Goal: Task Accomplishment & Management: Complete application form

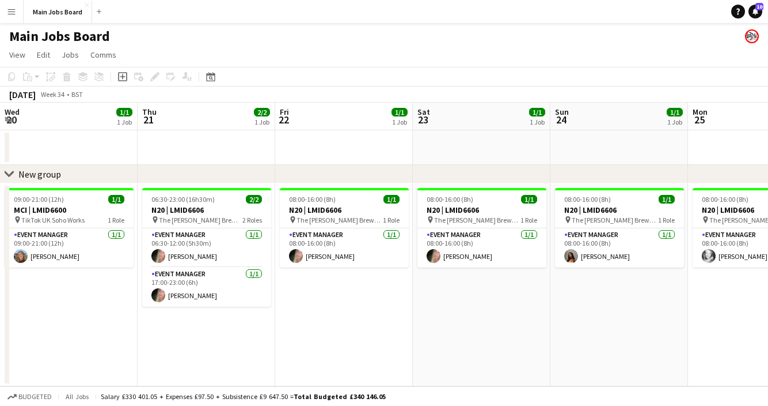
click at [56, 12] on button "Main Jobs Board Close" at bounding box center [58, 12] width 69 height 22
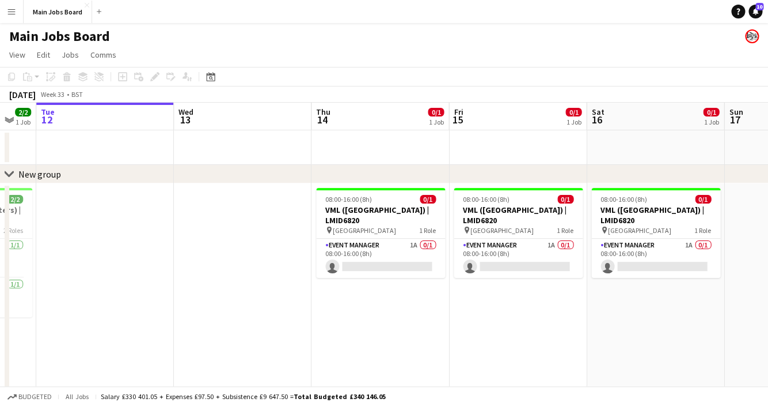
scroll to position [0, 448]
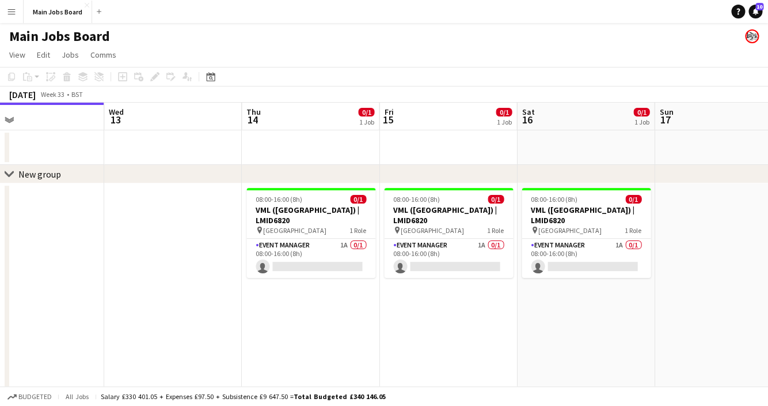
drag, startPoint x: 590, startPoint y: 329, endPoint x: 416, endPoint y: 329, distance: 173.4
click at [417, 329] on app-calendar-viewport "Sat 9 4/4 2 Jobs Sun 10 2/2 1 Job Mon 11 2/2 1 Job Tue 12 Wed 13 Thu 14 0/1 1 J…" at bounding box center [384, 289] width 768 height 373
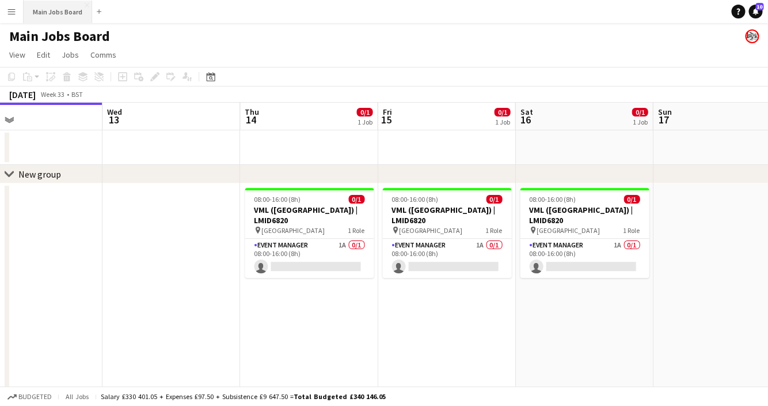
drag, startPoint x: 60, startPoint y: 13, endPoint x: 54, endPoint y: 13, distance: 6.3
click at [60, 13] on button "Main Jobs Board Close" at bounding box center [58, 12] width 69 height 22
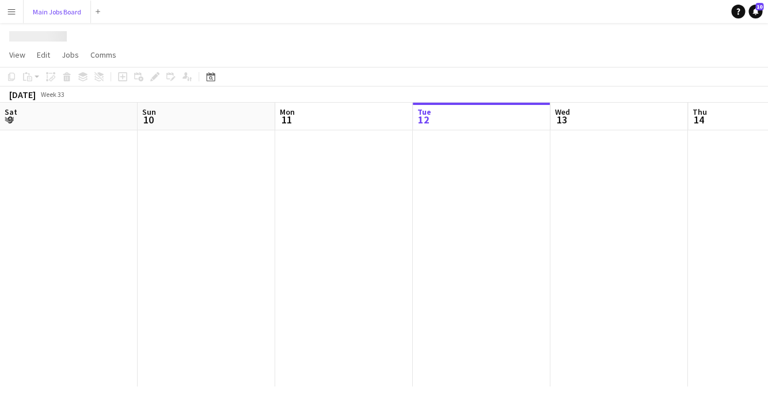
scroll to position [0, 275]
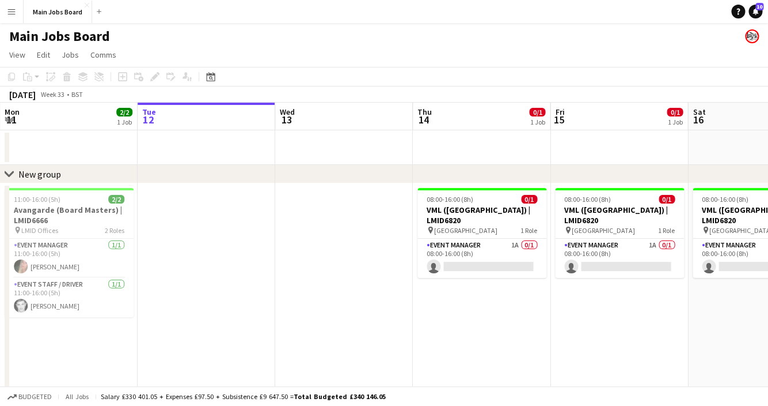
click at [3, 16] on button "Menu" at bounding box center [11, 11] width 23 height 23
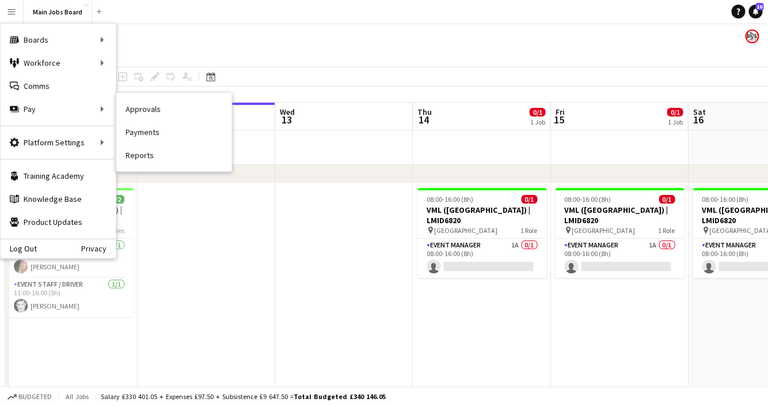
click at [135, 110] on link "Approvals" at bounding box center [173, 108] width 115 height 23
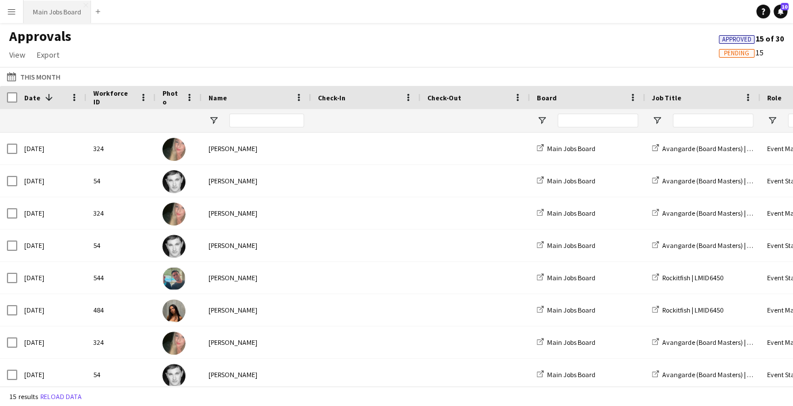
click at [69, 13] on button "Main Jobs Board Close" at bounding box center [57, 12] width 67 height 22
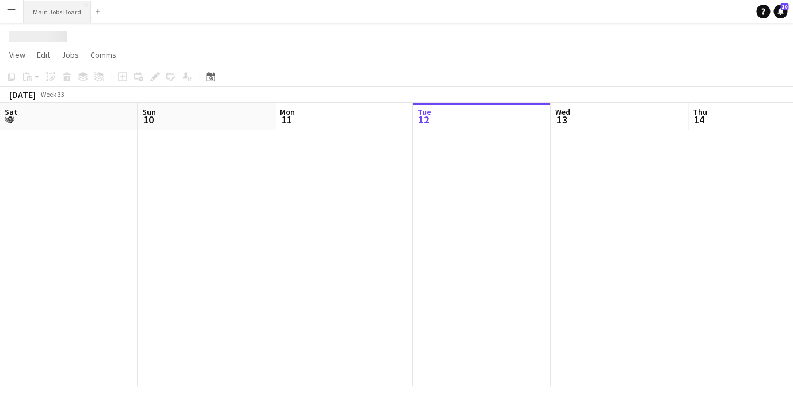
scroll to position [0, 275]
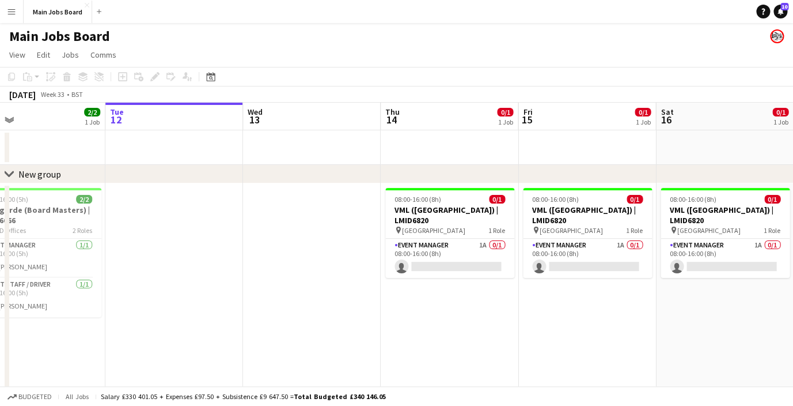
drag, startPoint x: 445, startPoint y: 298, endPoint x: 411, endPoint y: 297, distance: 33.4
click at [411, 297] on app-calendar-viewport "Sat 9 4/4 2 Jobs Sun 10 2/2 1 Job Mon 11 2/2 1 Job Tue 12 Wed 13 Thu 14 0/1 1 J…" at bounding box center [396, 289] width 793 height 373
click at [66, 14] on button "Main Jobs Board Close" at bounding box center [58, 12] width 69 height 22
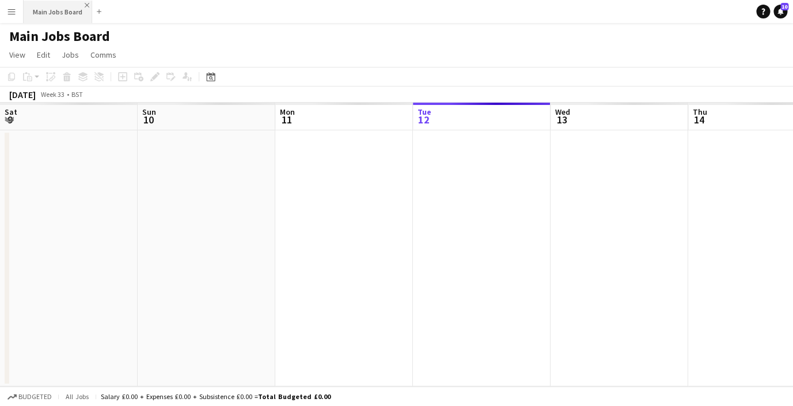
scroll to position [0, 275]
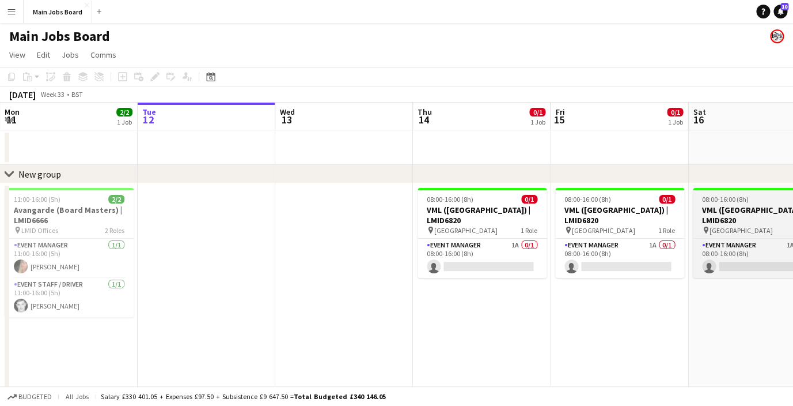
click at [737, 225] on div "pin Liverpool 1 Role" at bounding box center [757, 229] width 129 height 9
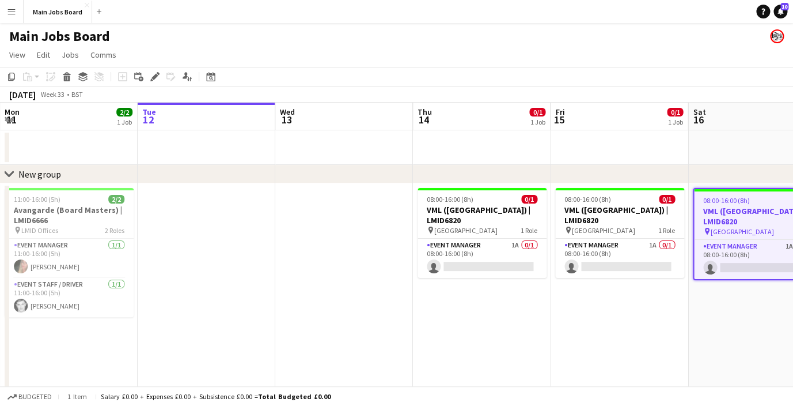
click at [363, 204] on app-date-cell at bounding box center [344, 329] width 138 height 292
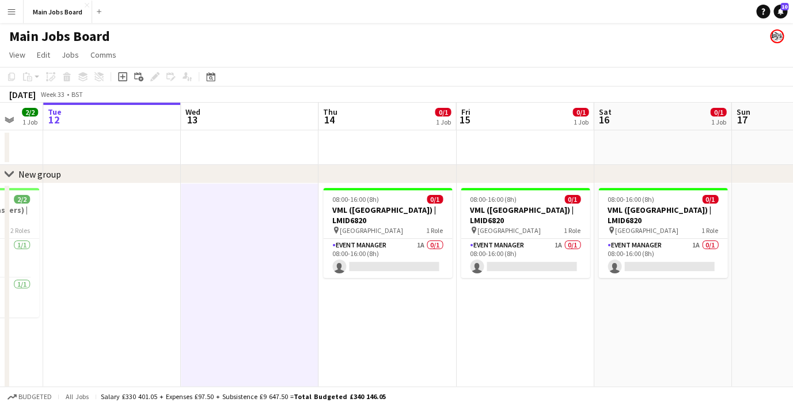
scroll to position [0, 389]
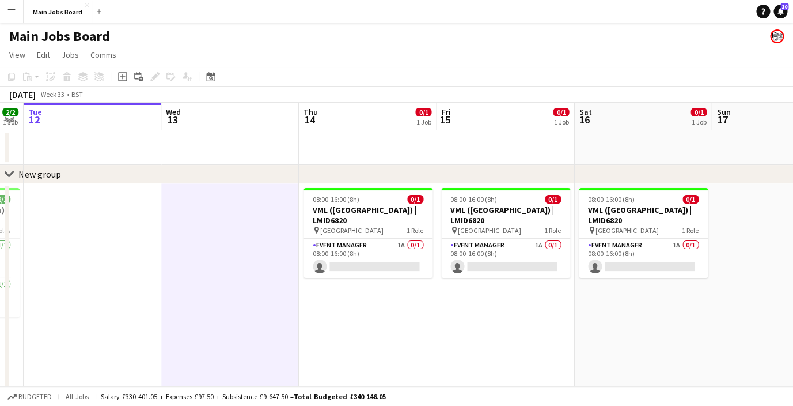
drag, startPoint x: 474, startPoint y: 305, endPoint x: 360, endPoint y: 291, distance: 115.0
click at [360, 296] on app-calendar-viewport "Sat 9 4/4 2 Jobs Sun 10 2/2 1 Job Mon 11 2/2 1 Job Tue 12 Wed 13 Thu 14 0/1 1 J…" at bounding box center [396, 289] width 793 height 373
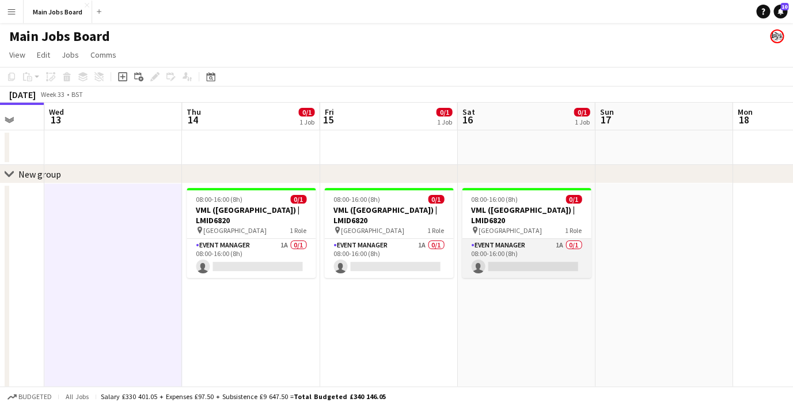
drag, startPoint x: 590, startPoint y: 229, endPoint x: -29, endPoint y: 242, distance: 619.9
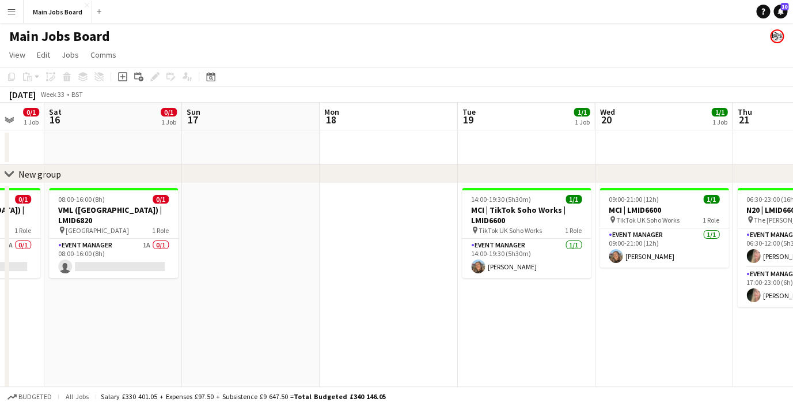
scroll to position [0, 395]
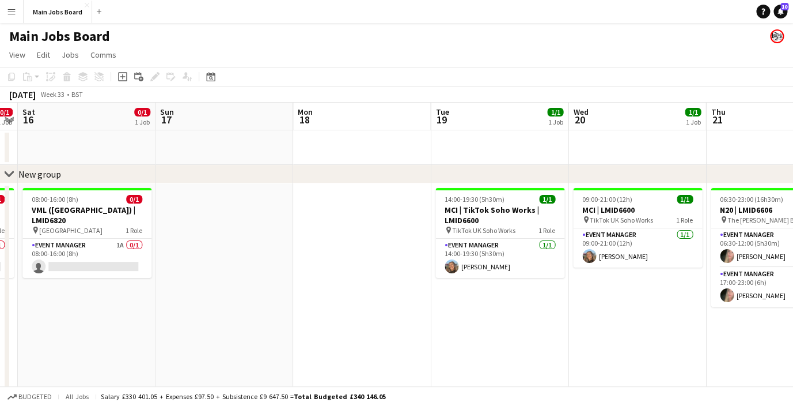
drag, startPoint x: 387, startPoint y: 290, endPoint x: -29, endPoint y: 290, distance: 415.9
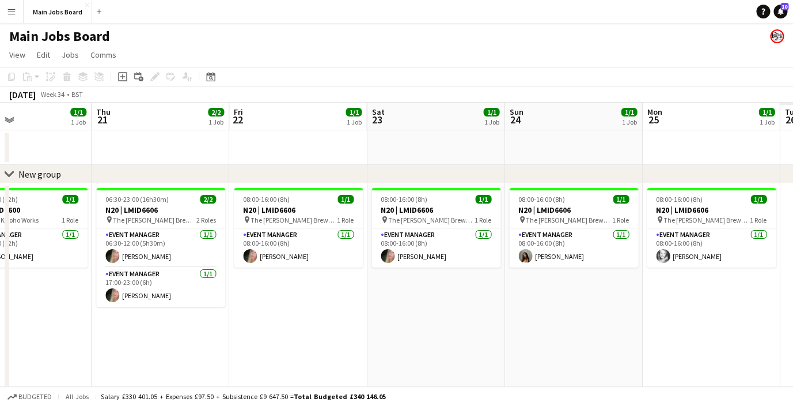
drag, startPoint x: 354, startPoint y: 296, endPoint x: 14, endPoint y: 298, distance: 339.3
click at [14, 298] on app-calendar-viewport "Sun 17 Mon 18 Tue 19 1/1 1 Job Wed 20 1/1 1 Job Thu 21 2/2 1 Job Fri 22 1/1 1 J…" at bounding box center [396, 289] width 793 height 373
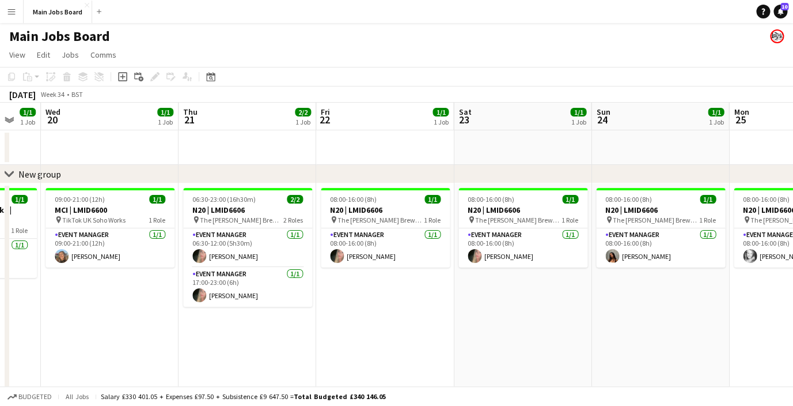
drag, startPoint x: 377, startPoint y: 285, endPoint x: 49, endPoint y: 285, distance: 327.8
click at [49, 285] on app-calendar-viewport "Sun 17 Mon 18 Tue 19 1/1 1 Job Wed 20 1/1 1 Job Thu 21 2/2 1 Job Fri 22 1/1 1 J…" at bounding box center [396, 289] width 793 height 373
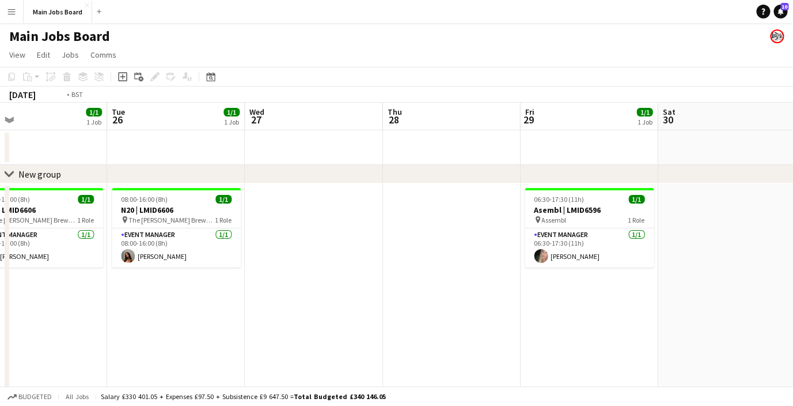
scroll to position [0, 293]
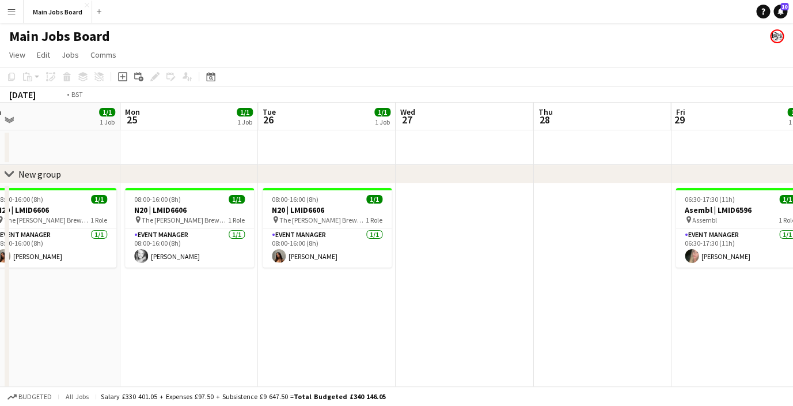
drag, startPoint x: 509, startPoint y: 272, endPoint x: -29, endPoint y: 306, distance: 539.1
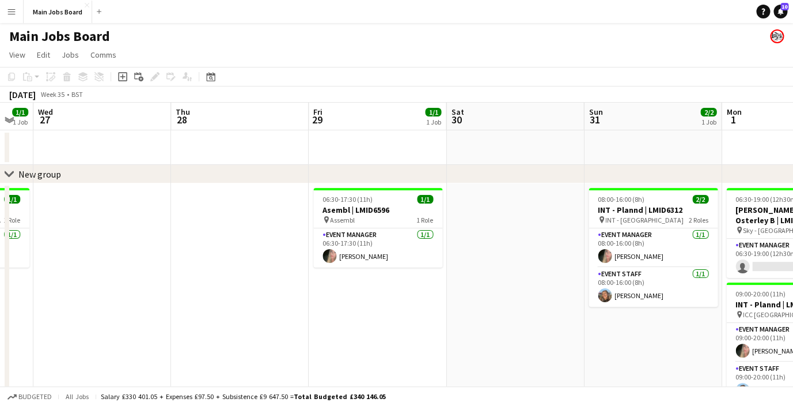
drag, startPoint x: 511, startPoint y: 286, endPoint x: 139, endPoint y: 286, distance: 371.5
click at [142, 286] on app-calendar-viewport "Sun 24 1/1 1 Job Mon 25 1/1 1 Job Tue 26 1/1 1 Job Wed 27 Thu 28 Fri 29 1/1 1 J…" at bounding box center [396, 289] width 793 height 373
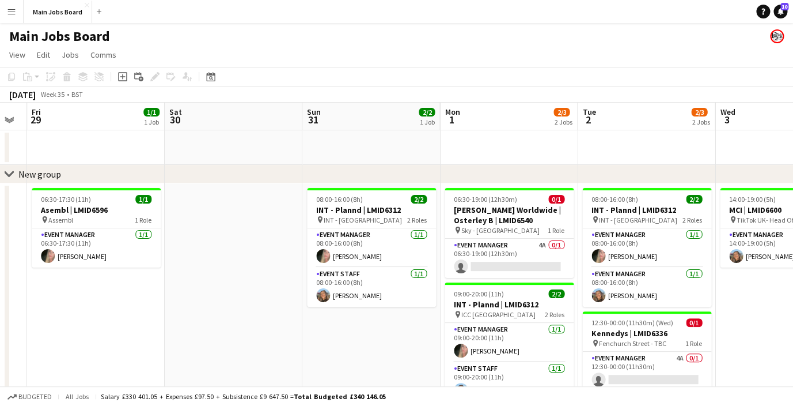
drag, startPoint x: 458, startPoint y: 269, endPoint x: 254, endPoint y: 269, distance: 203.9
click at [267, 269] on app-calendar-viewport "Tue 26 1/1 1 Job Wed 27 Thu 28 Fri 29 1/1 1 Job Sat 30 Sun 31 2/2 1 Job Mon 1 2…" at bounding box center [396, 289] width 793 height 373
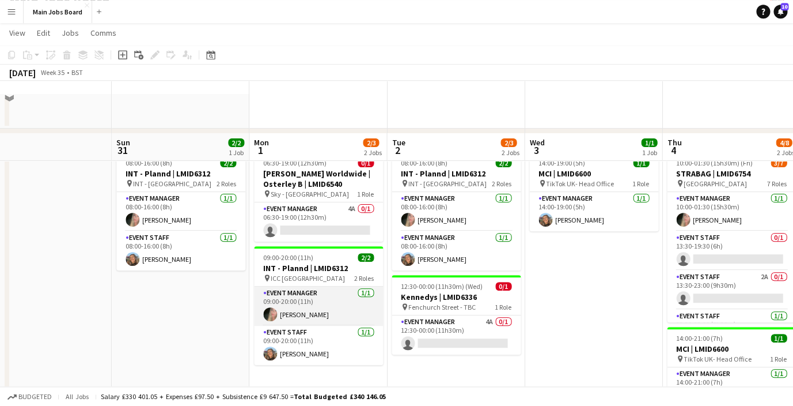
scroll to position [33, 0]
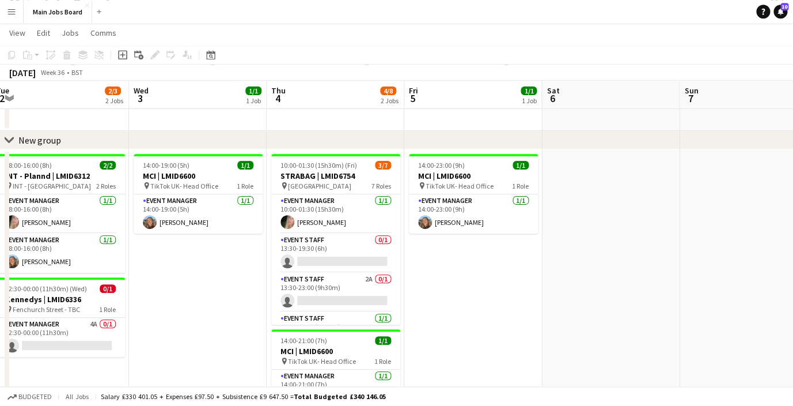
drag, startPoint x: 586, startPoint y: 272, endPoint x: 129, endPoint y: 283, distance: 456.9
click at [134, 283] on app-calendar-viewport "Sun 31 2/2 1 Job Mon 1 2/3 2 Jobs Tue 2 2/3 2 Jobs Wed 3 1/1 1 Job Thu 4 4/8 2 …" at bounding box center [396, 227] width 793 height 431
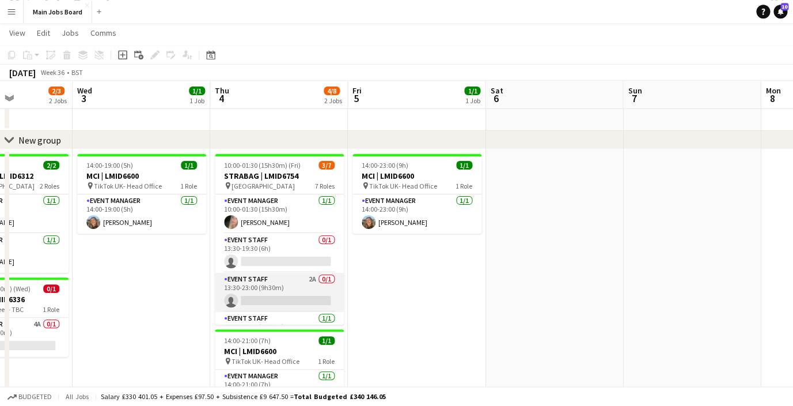
click at [313, 281] on app-card-role "Event Staff 2A 0/1 13:30-23:00 (9h30m) single-neutral-actions" at bounding box center [279, 291] width 129 height 39
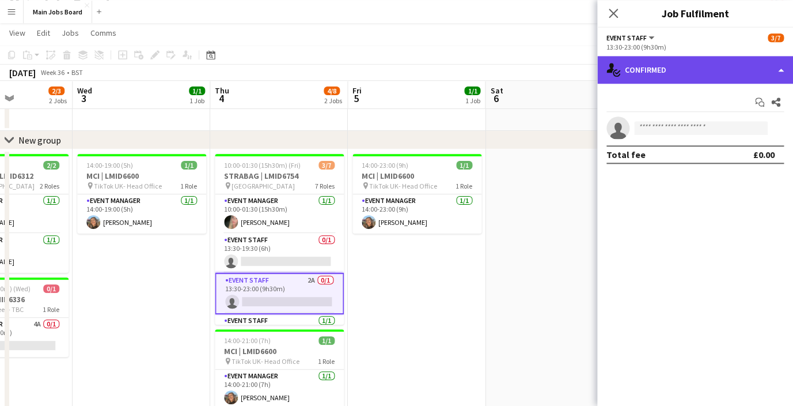
click at [658, 80] on div "single-neutral-actions-check-2 Confirmed" at bounding box center [695, 70] width 196 height 28
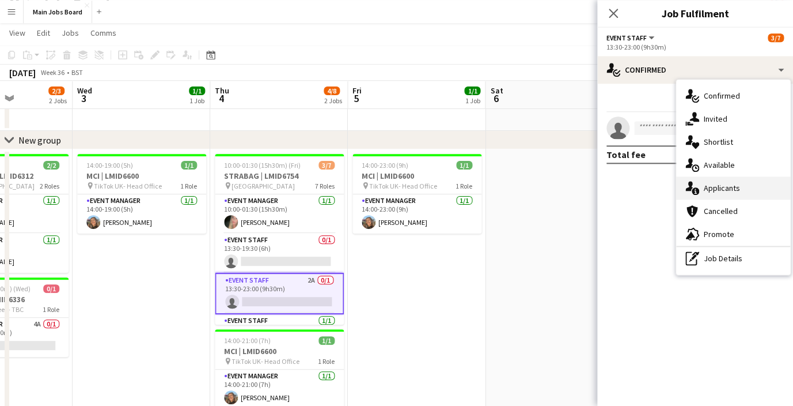
click at [725, 187] on div "single-neutral-actions-information Applicants" at bounding box center [733, 187] width 114 height 23
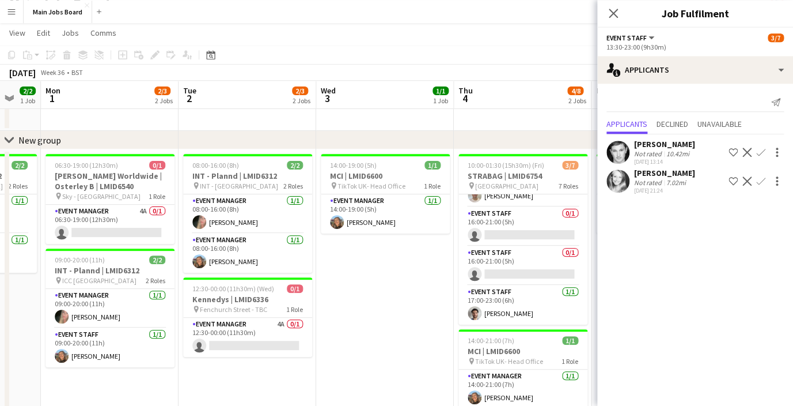
scroll to position [0, 310]
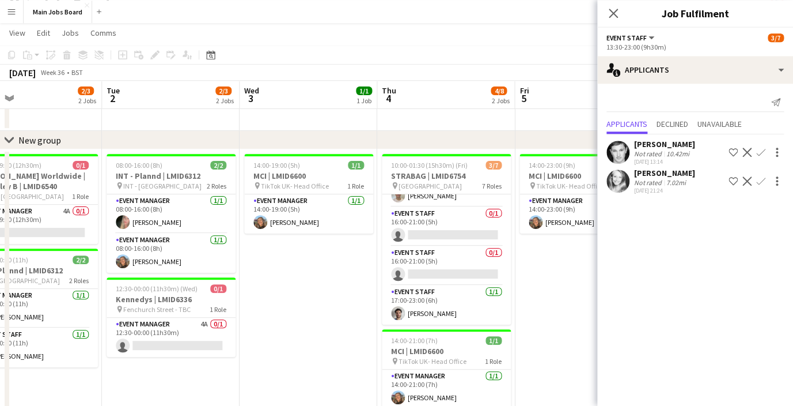
drag, startPoint x: 151, startPoint y: 266, endPoint x: 319, endPoint y: 266, distance: 167.6
click at [319, 266] on app-calendar-viewport "Sat 30 Sun 31 2/2 1 Job Mon 1 2/3 2 Jobs Tue 2 2/3 2 Jobs Wed 3 1/1 1 Job Thu 4…" at bounding box center [396, 227] width 793 height 431
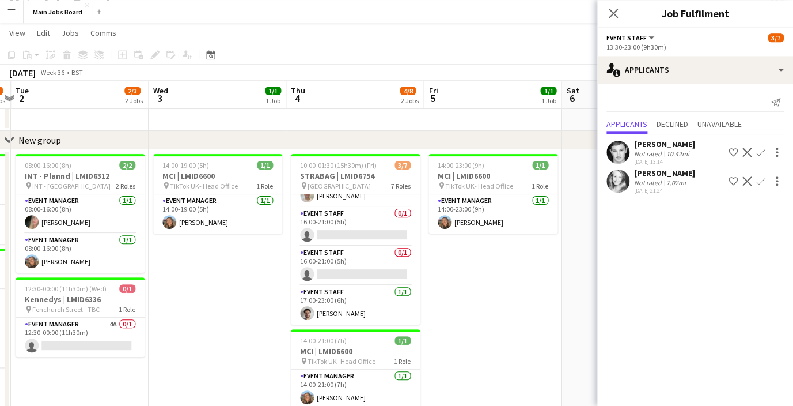
drag, startPoint x: 319, startPoint y: 266, endPoint x: 223, endPoint y: 247, distance: 96.9
click at [225, 251] on app-calendar-viewport "Sat 30 Sun 31 2/2 1 Job Mon 1 2/3 2 Jobs Tue 2 2/3 2 Jobs Wed 3 1/1 1 Job Thu 4…" at bounding box center [396, 227] width 793 height 431
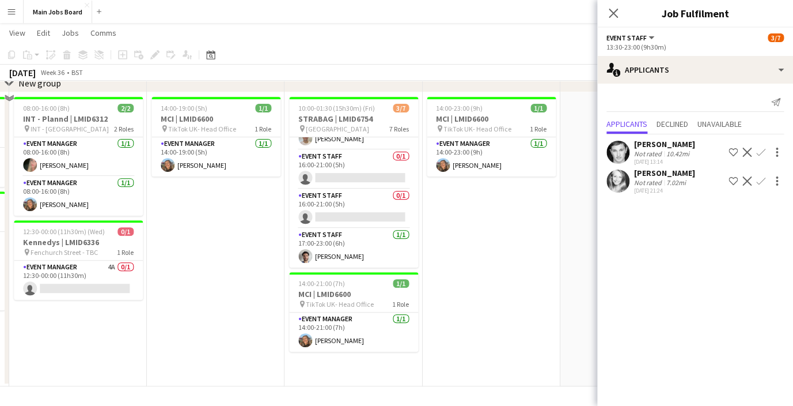
scroll to position [0, 0]
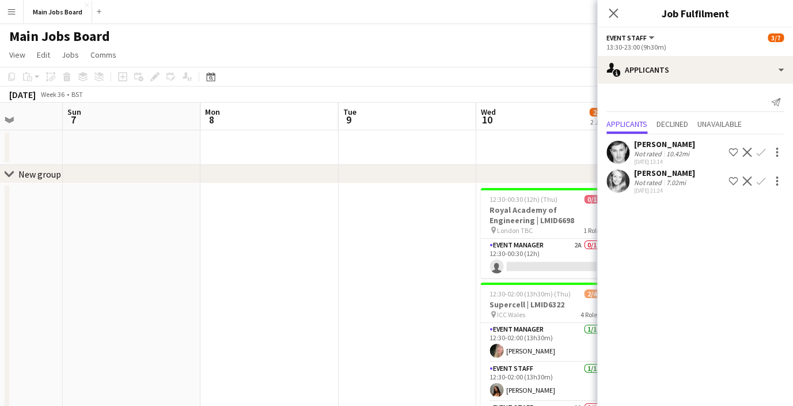
drag, startPoint x: 494, startPoint y: 275, endPoint x: 26, endPoint y: 286, distance: 467.3
click at [26, 286] on app-calendar-viewport "Wed 3 1/1 1 Job Thu 4 4/8 2 Jobs Fri 5 1/1 1 Job Sat 6 Sun 7 Mon 8 Tue 9 Wed 10…" at bounding box center [396, 290] width 793 height 374
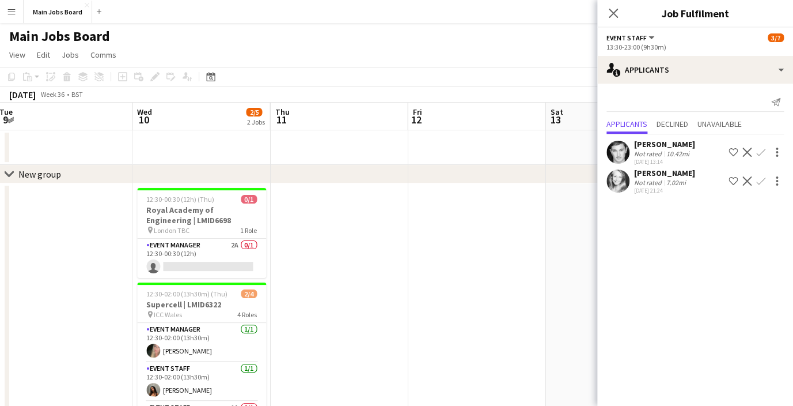
scroll to position [0, 362]
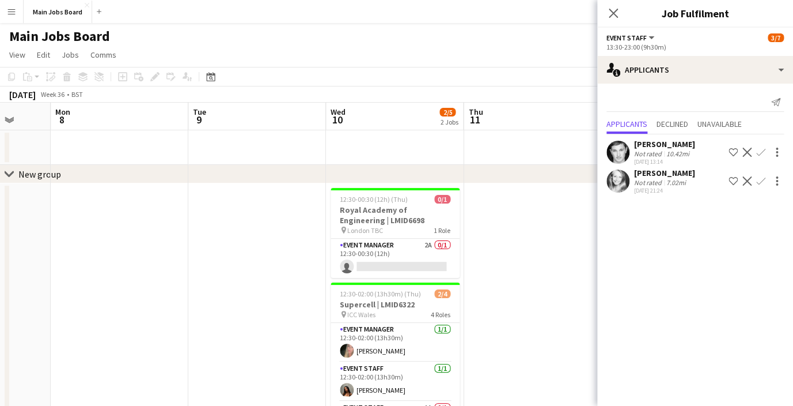
drag, startPoint x: 339, startPoint y: 283, endPoint x: -24, endPoint y: 283, distance: 362.9
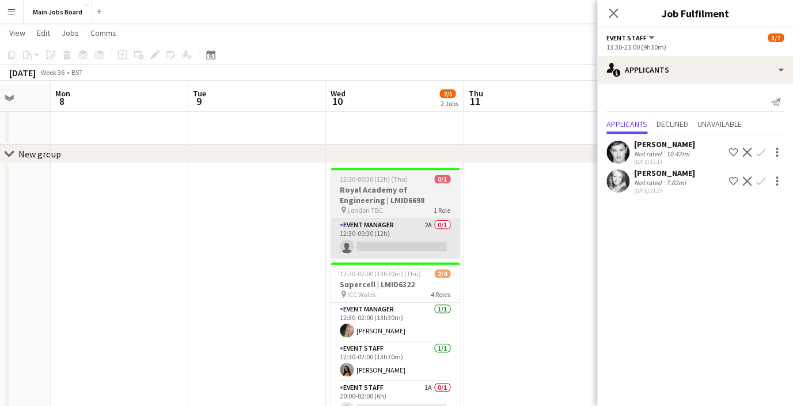
scroll to position [13, 0]
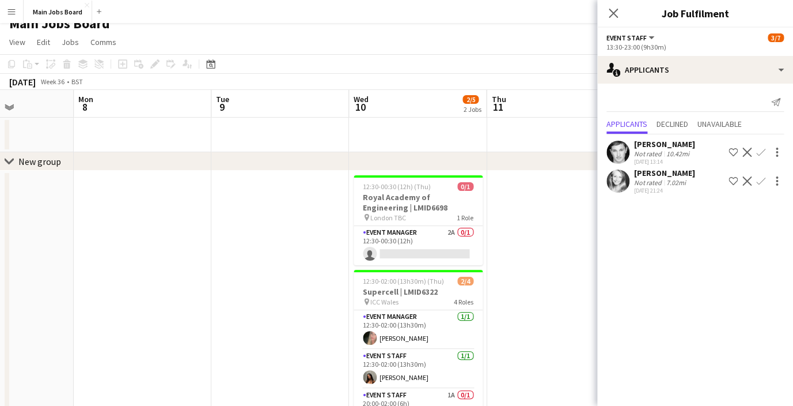
drag, startPoint x: 157, startPoint y: 262, endPoint x: 180, endPoint y: 262, distance: 22.5
click at [180, 262] on app-calendar-viewport "Fri 5 1/1 1 Job Sat 6 Sun 7 Mon 8 Tue 9 Wed 10 2/5 2 Jobs Thu 11 Fri 12 Sat 13 …" at bounding box center [396, 277] width 793 height 374
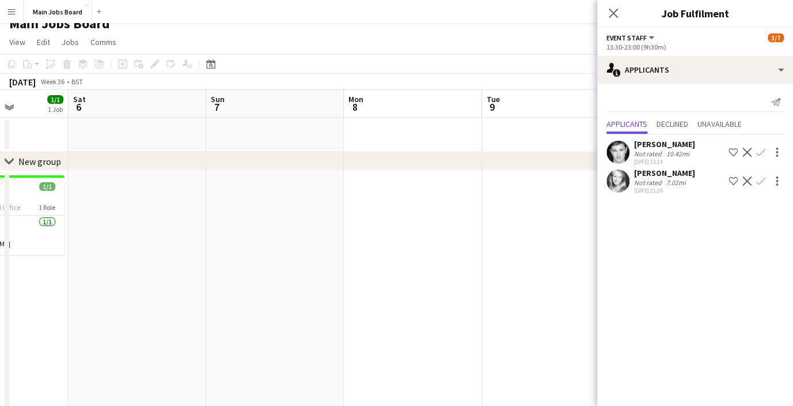
drag, startPoint x: 67, startPoint y: 275, endPoint x: 373, endPoint y: 275, distance: 305.3
click at [373, 275] on app-calendar-viewport "Wed 3 1/1 1 Job Thu 4 4/8 2 Jobs Fri 5 1/1 1 Job Sat 6 Sun 7 Mon 8 Tue 9 Wed 10…" at bounding box center [396, 277] width 793 height 374
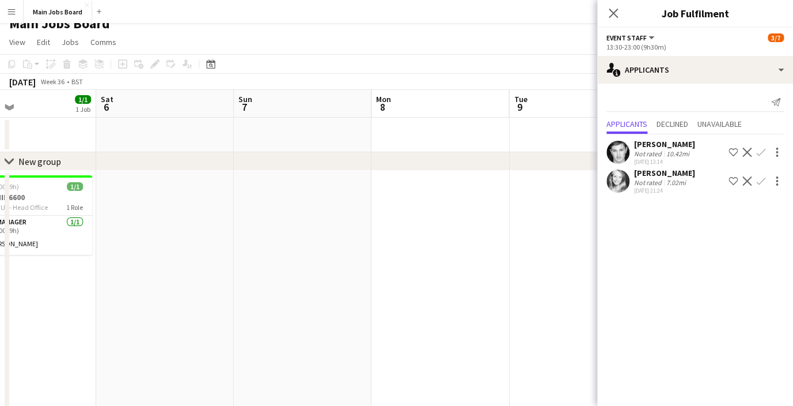
scroll to position [0, 237]
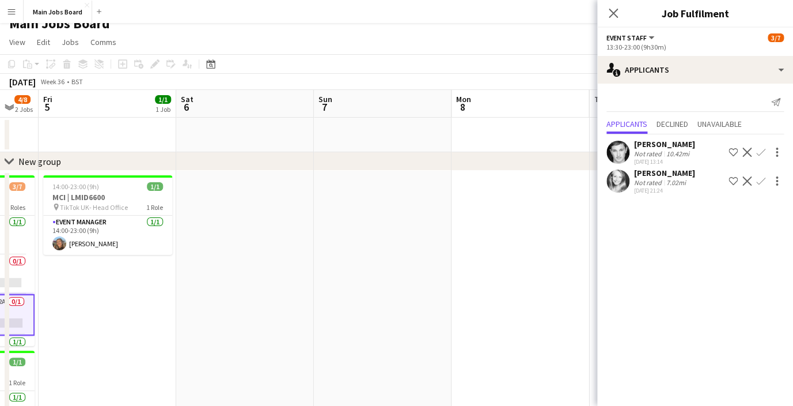
drag, startPoint x: 133, startPoint y: 271, endPoint x: 464, endPoint y: 271, distance: 331.2
click at [463, 271] on app-calendar-viewport "Wed 3 1/1 1 Job Thu 4 4/8 2 Jobs Fri 5 1/1 1 Job Sat 6 Sun 7 Mon 8 Tue 9 Wed 10…" at bounding box center [396, 277] width 793 height 374
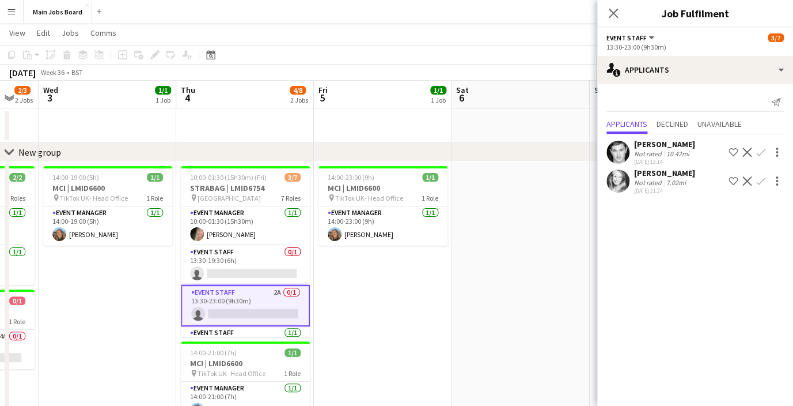
scroll to position [10, 0]
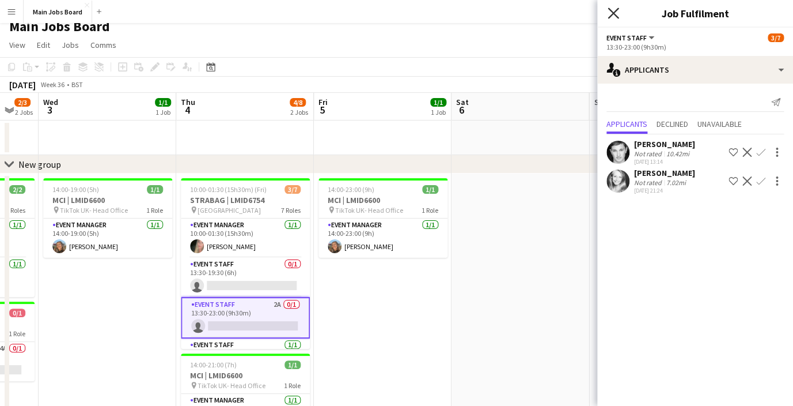
click at [611, 14] on icon "Close pop-in" at bounding box center [613, 12] width 11 height 11
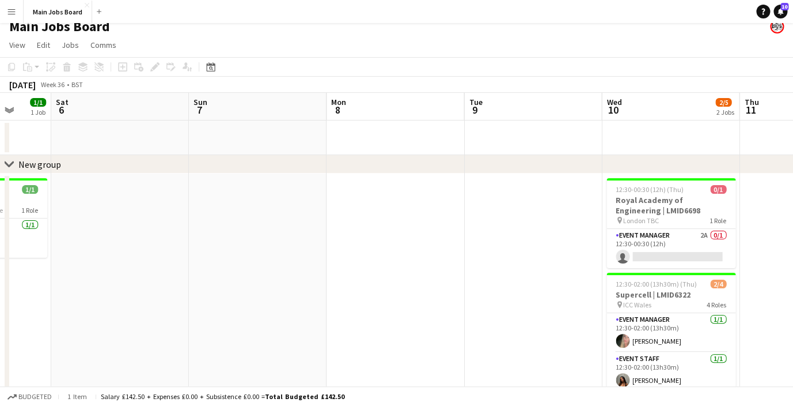
drag, startPoint x: 356, startPoint y: 233, endPoint x: 124, endPoint y: 236, distance: 232.2
click at [124, 236] on app-calendar-viewport "Wed 3 1/1 1 Job Thu 4 4/8 2 Jobs Fri 5 1/1 1 Job Sat 6 Sun 7 Mon 8 Tue 9 Wed 10…" at bounding box center [396, 280] width 793 height 374
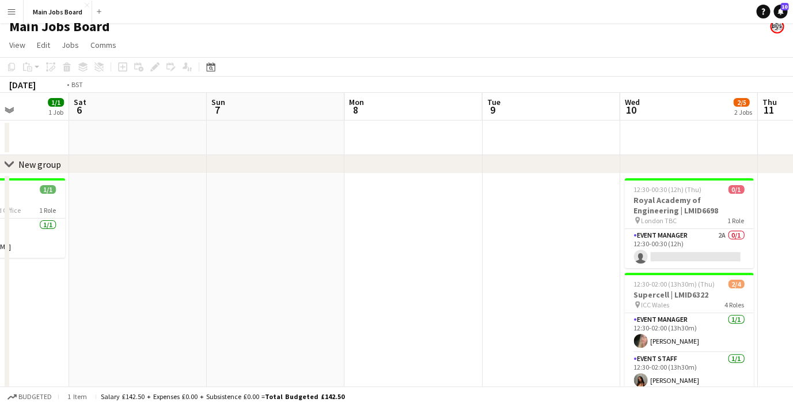
drag, startPoint x: 152, startPoint y: 245, endPoint x: 129, endPoint y: 245, distance: 23.0
click at [143, 245] on app-calendar-viewport "Wed 3 1/1 1 Job Thu 4 4/8 2 Jobs Fri 5 1/1 1 Job Sat 6 Sun 7 Mon 8 Tue 9 Wed 10…" at bounding box center [396, 280] width 793 height 374
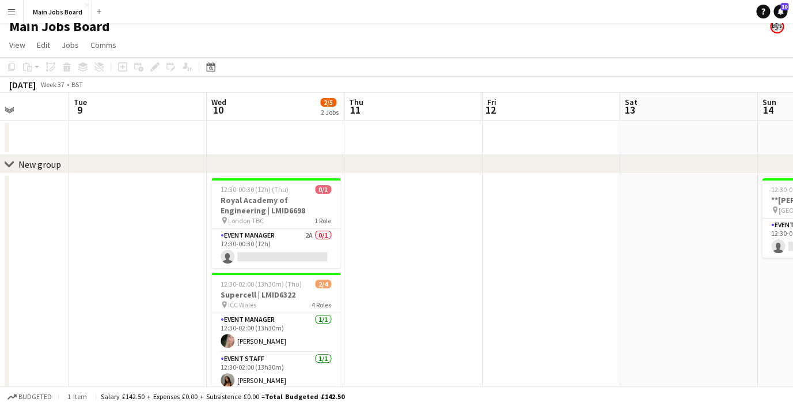
scroll to position [0, 353]
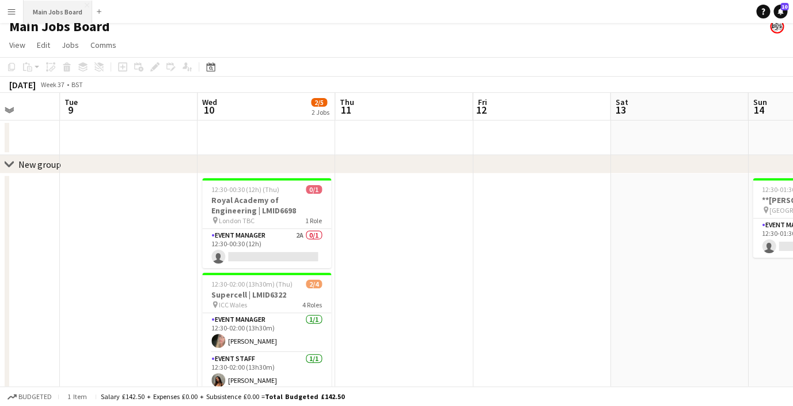
click at [44, 18] on button "Main Jobs Board Close" at bounding box center [58, 12] width 69 height 22
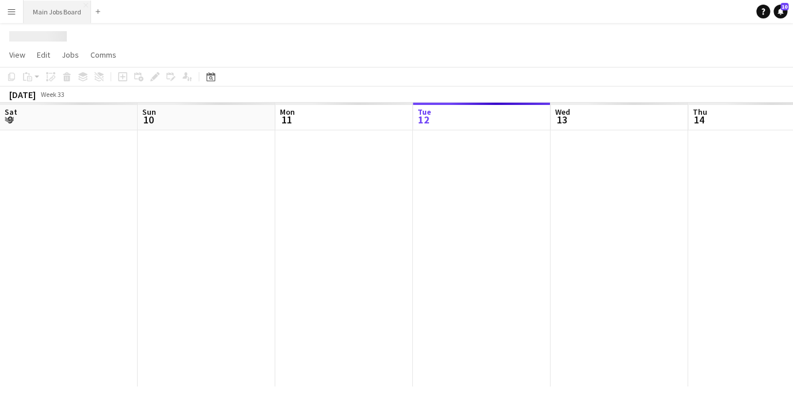
scroll to position [0, 0]
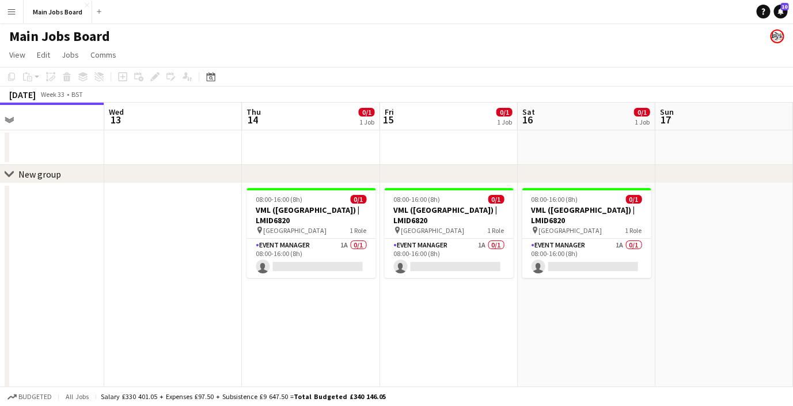
drag, startPoint x: 620, startPoint y: 285, endPoint x: 389, endPoint y: 285, distance: 230.4
click at [391, 285] on app-calendar-viewport "Sat 9 4/4 2 Jobs Sun 10 2/2 1 Job Mon 11 2/2 1 Job Tue 12 Wed 13 Thu 14 0/1 1 J…" at bounding box center [396, 289] width 793 height 373
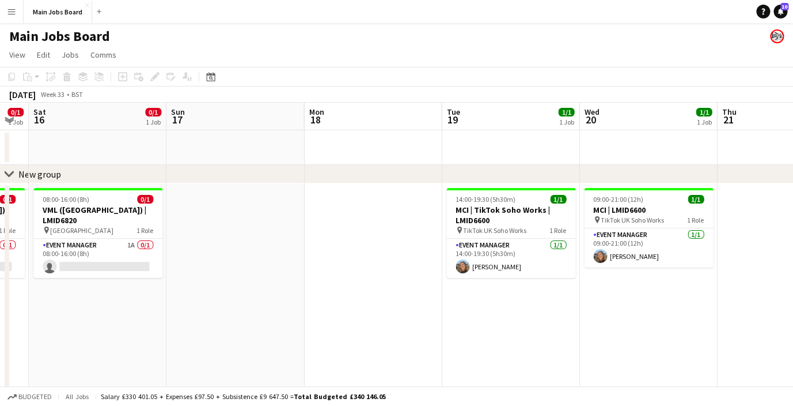
drag, startPoint x: 630, startPoint y: 270, endPoint x: 298, endPoint y: 270, distance: 331.8
click at [298, 270] on app-calendar-viewport "Tue 12 Wed 13 Thu 14 0/1 1 Job Fri 15 0/1 1 Job Sat 16 0/1 1 Job Sun 17 Mon 18 …" at bounding box center [396, 289] width 793 height 373
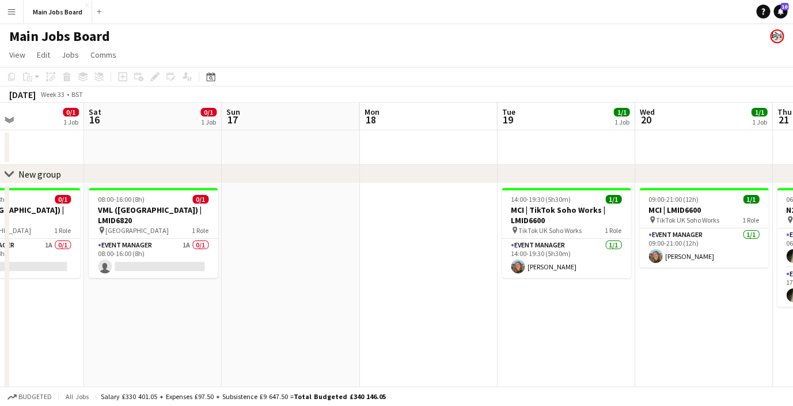
drag, startPoint x: 433, startPoint y: 249, endPoint x: 228, endPoint y: 249, distance: 204.5
click at [242, 249] on app-calendar-viewport "Tue 12 Wed 13 Thu 14 0/1 1 Job Fri 15 0/1 1 Job Sat 16 0/1 1 Job Sun 17 Mon 18 …" at bounding box center [396, 289] width 793 height 373
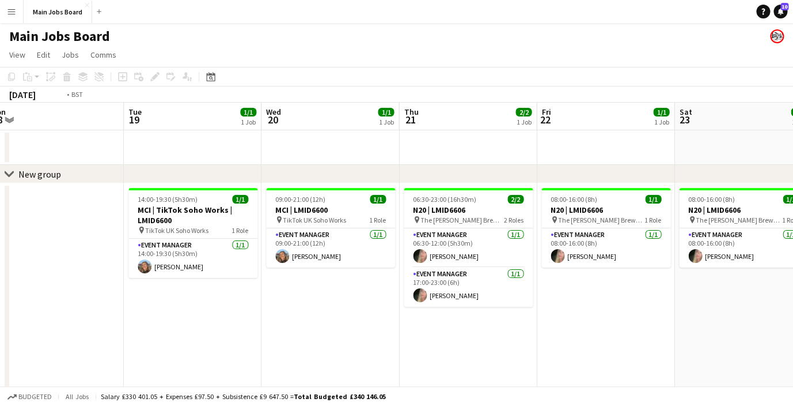
drag, startPoint x: 600, startPoint y: 316, endPoint x: 320, endPoint y: 316, distance: 280.0
click at [320, 316] on app-calendar-viewport "Fri 15 0/1 1 Job Sat 16 0/1 1 Job Sun 17 Mon 18 Tue 19 1/1 1 Job Wed 20 1/1 1 J…" at bounding box center [396, 289] width 793 height 373
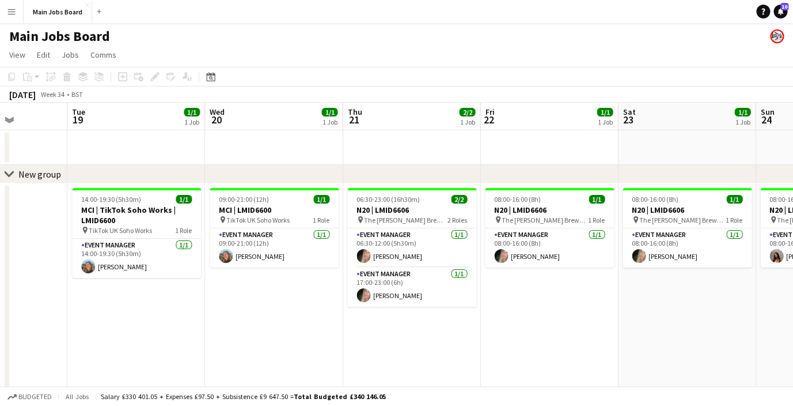
scroll to position [0, 412]
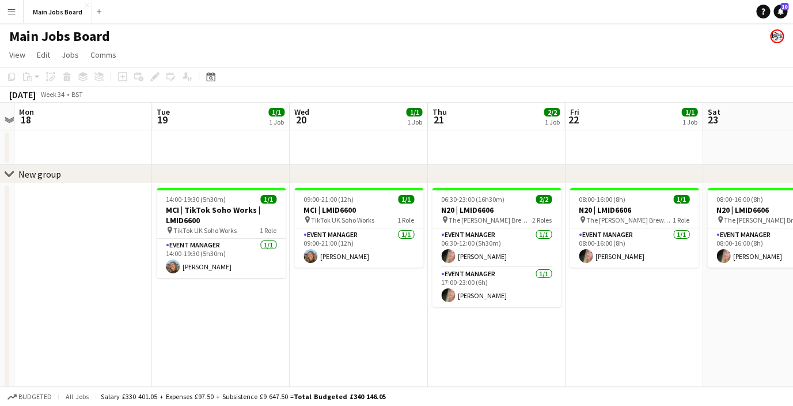
drag, startPoint x: 558, startPoint y: 309, endPoint x: 358, endPoint y: 309, distance: 199.3
click at [367, 309] on app-calendar-viewport "Fri 15 0/1 1 Job Sat 16 0/1 1 Job Sun 17 Mon 18 Tue 19 1/1 1 Job Wed 20 1/1 1 J…" at bounding box center [396, 289] width 793 height 373
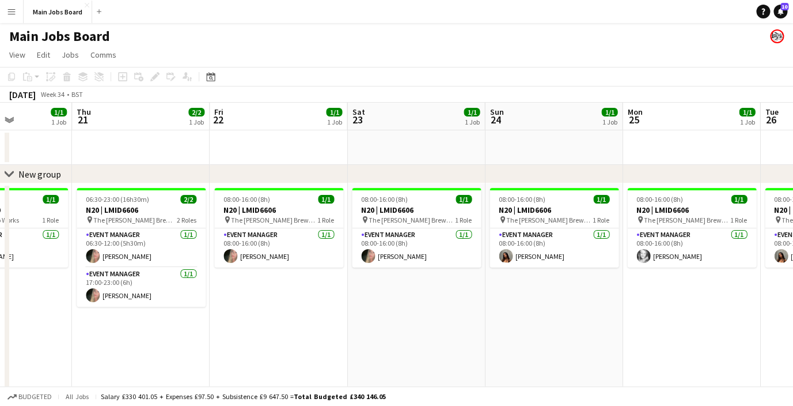
drag, startPoint x: 487, startPoint y: 283, endPoint x: 421, endPoint y: 283, distance: 66.8
click at [419, 283] on app-calendar-viewport "Sun 17 Mon 18 Tue 19 1/1 1 Job Wed 20 1/1 1 Job Thu 21 2/2 1 Job Fri 22 1/1 1 J…" at bounding box center [396, 289] width 793 height 373
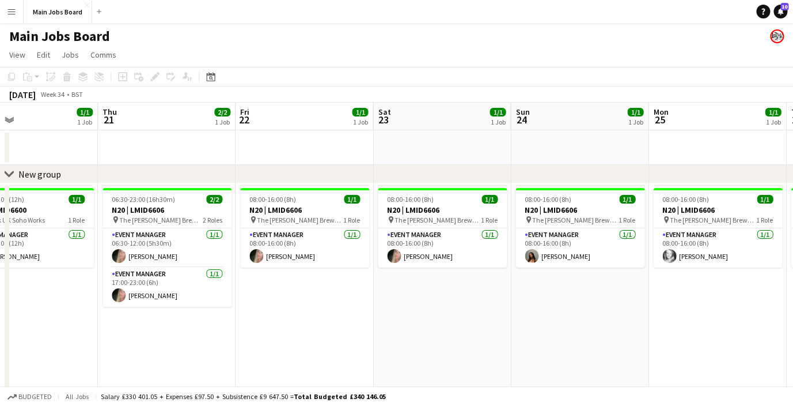
scroll to position [0, 442]
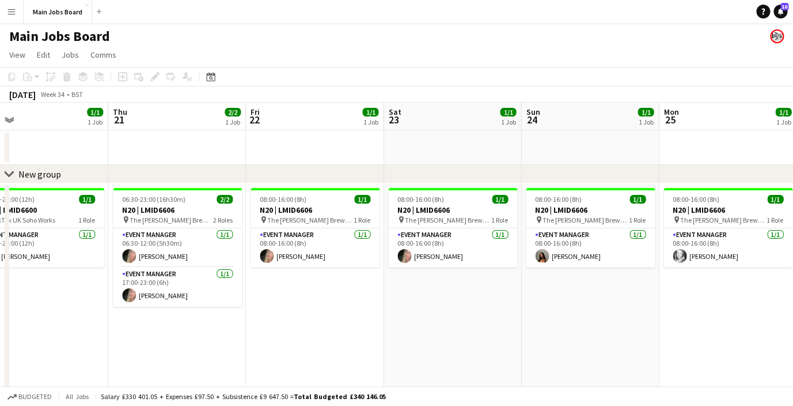
drag, startPoint x: 173, startPoint y: 312, endPoint x: 210, endPoint y: 311, distance: 37.4
click at [210, 312] on app-calendar-viewport "Sun 17 Mon 18 Tue 19 1/1 1 Job Wed 20 1/1 1 Job Thu 21 2/2 1 Job Fri 22 1/1 1 J…" at bounding box center [396, 289] width 793 height 373
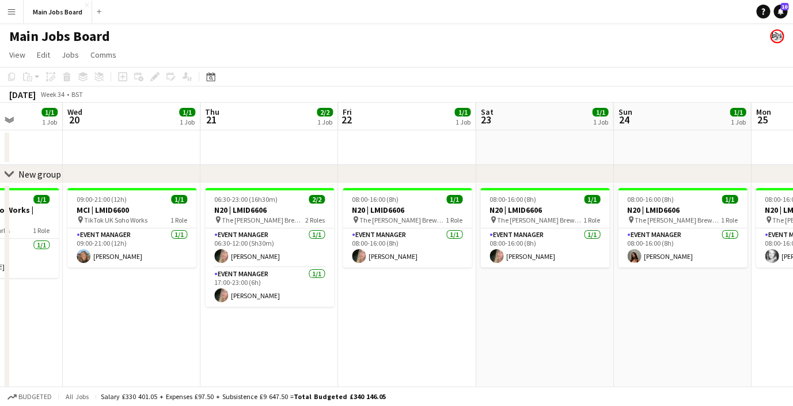
drag, startPoint x: 60, startPoint y: 306, endPoint x: 148, endPoint y: 306, distance: 88.1
click at [151, 306] on app-calendar-viewport "Sun 17 Mon 18 Tue 19 1/1 1 Job Wed 20 1/1 1 Job Thu 21 2/2 1 Job Fri 22 1/1 1 J…" at bounding box center [396, 289] width 793 height 373
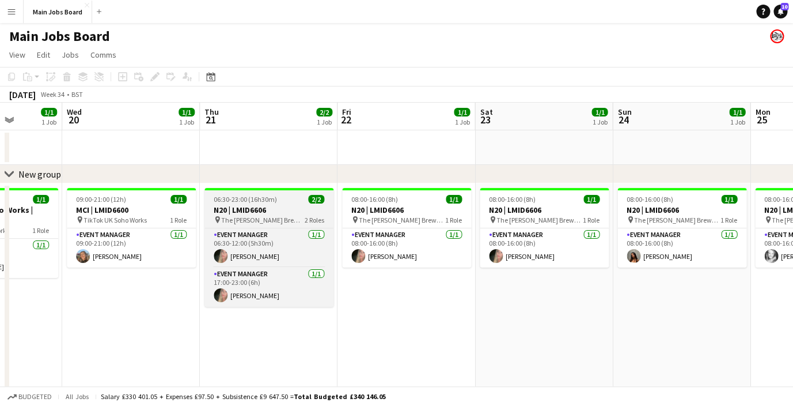
click at [249, 210] on h3 "N20 | LMID6606" at bounding box center [268, 209] width 129 height 10
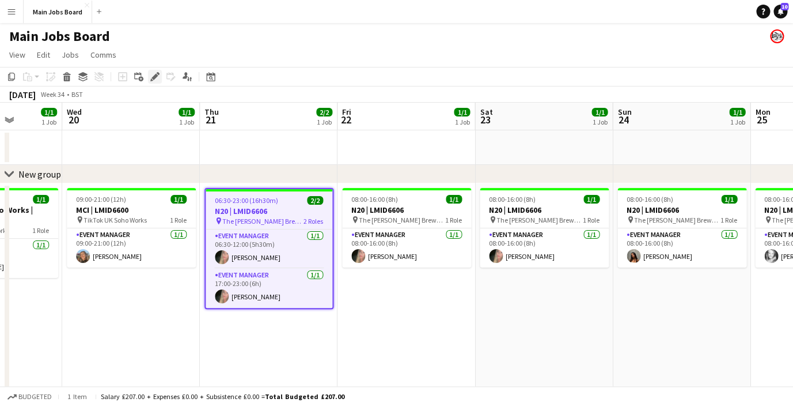
click at [153, 75] on icon "Edit" at bounding box center [154, 76] width 9 height 9
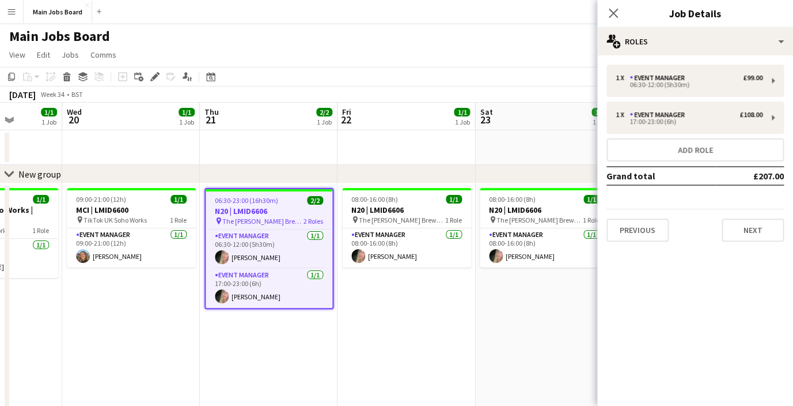
click at [358, 218] on icon "pin" at bounding box center [354, 219] width 7 height 7
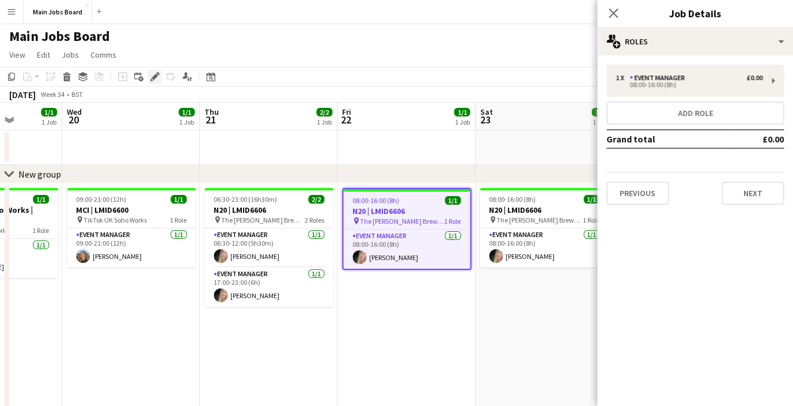
click at [153, 78] on icon at bounding box center [154, 77] width 6 height 6
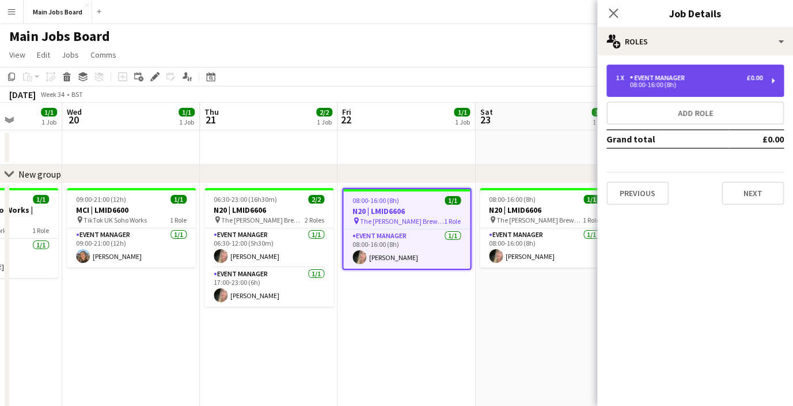
click at [677, 79] on div "Event Manager" at bounding box center [660, 78] width 60 height 8
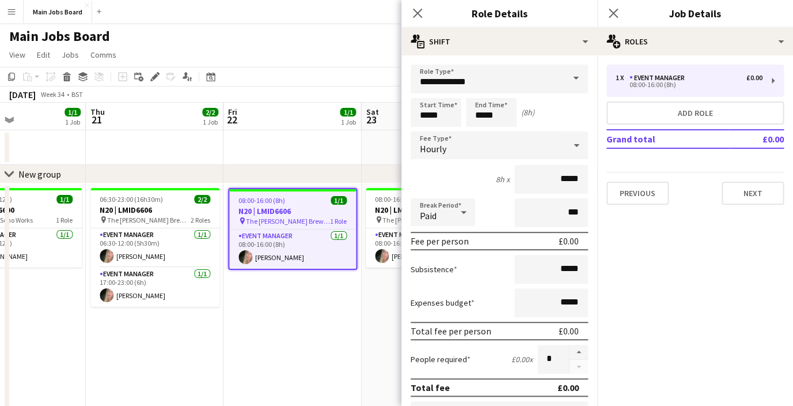
scroll to position [0, 464]
drag, startPoint x: 351, startPoint y: 342, endPoint x: 237, endPoint y: 342, distance: 113.5
click at [237, 342] on app-calendar-viewport "Sun 17 Mon 18 Tue 19 1/1 1 Job Wed 20 1/1 1 Job Thu 21 2/2 1 Job Fri 22 1/1 1 J…" at bounding box center [396, 289] width 793 height 373
click at [426, 111] on input "*****" at bounding box center [436, 112] width 51 height 29
type input "*****"
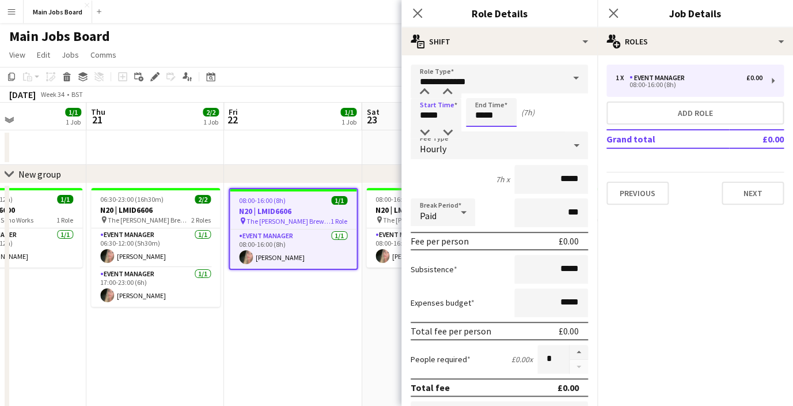
click at [497, 117] on input "*****" at bounding box center [491, 112] width 51 height 29
type input "*****"
click at [582, 179] on input "*****" at bounding box center [551, 179] width 74 height 29
type input "**"
type input "******"
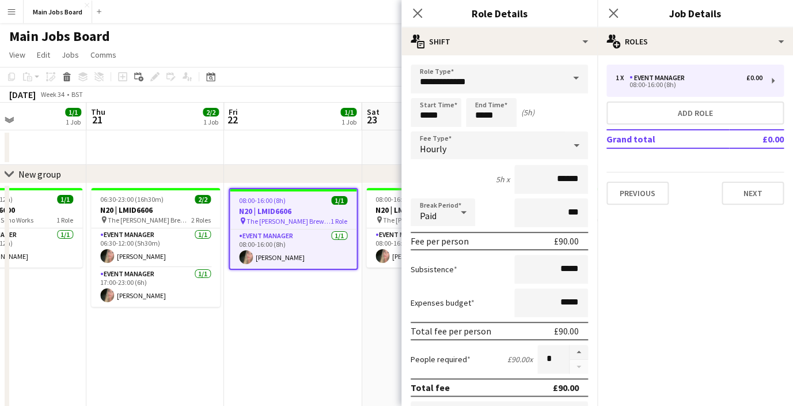
click at [699, 297] on mat-expansion-panel "pencil3 General details 1 x Event Manager £0.00 08:00-16:00 (8h) Add role Grand…" at bounding box center [695, 230] width 196 height 350
click at [502, 112] on input "*****" at bounding box center [491, 112] width 51 height 29
type input "*****"
click at [755, 195] on button "Next" at bounding box center [753, 192] width 62 height 23
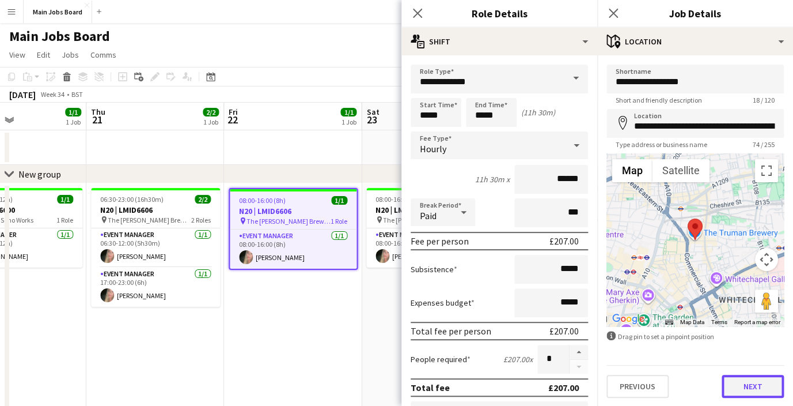
click at [759, 385] on button "Next" at bounding box center [753, 385] width 62 height 23
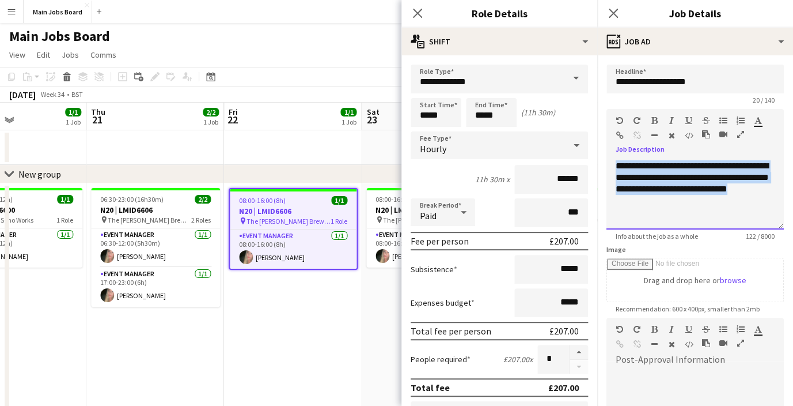
drag, startPoint x: 648, startPoint y: 205, endPoint x: 601, endPoint y: 158, distance: 66.0
click at [607, 160] on div "**********" at bounding box center [695, 194] width 177 height 69
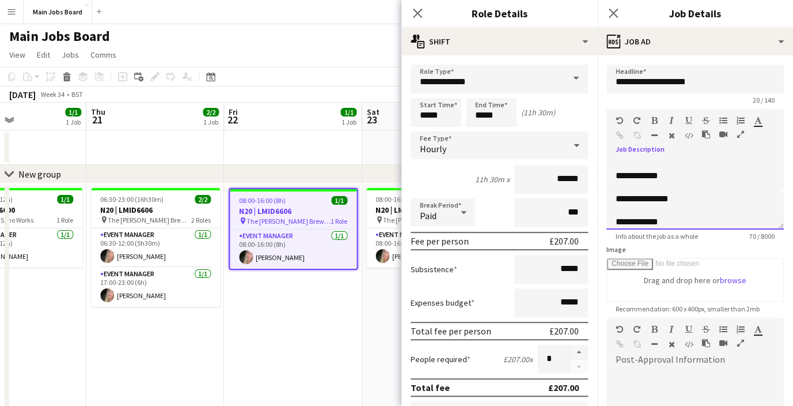
scroll to position [0, 0]
click at [684, 206] on div "**********" at bounding box center [695, 212] width 159 height 104
click at [714, 189] on div "**********" at bounding box center [695, 212] width 159 height 104
click at [696, 210] on div "**********" at bounding box center [695, 212] width 159 height 104
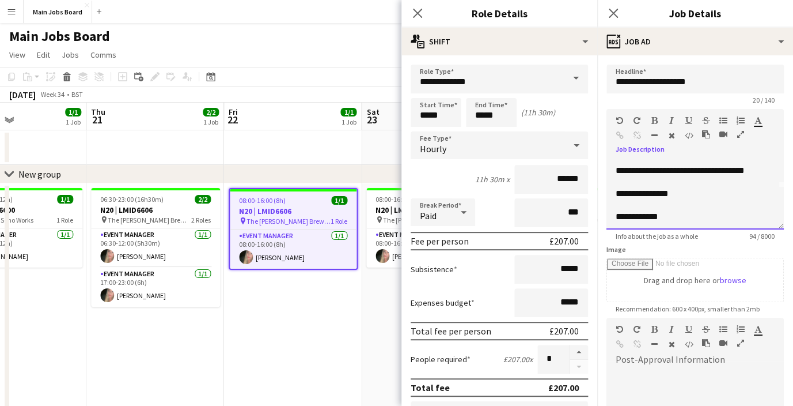
scroll to position [44, 0]
click at [696, 187] on div "**********" at bounding box center [695, 168] width 159 height 104
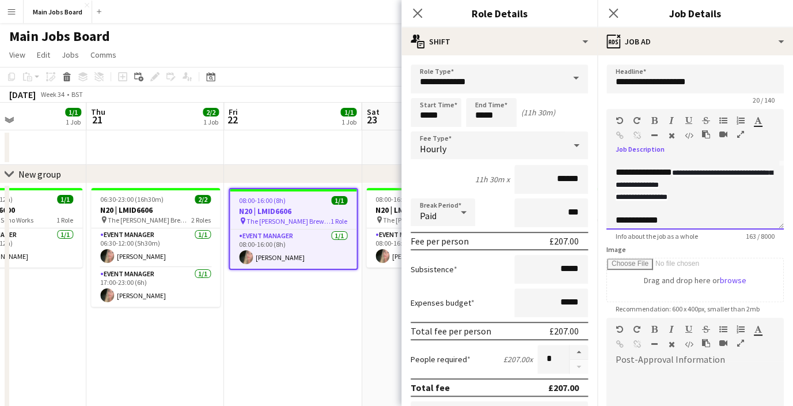
scroll to position [69, 0]
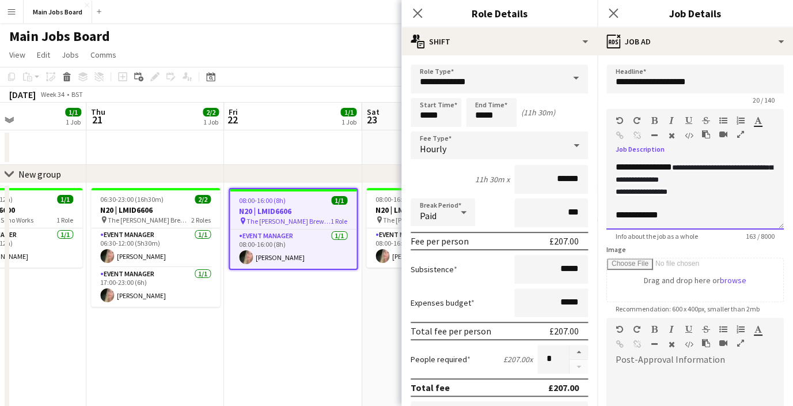
click at [670, 221] on div "**********" at bounding box center [695, 194] width 177 height 69
click at [613, 13] on icon at bounding box center [613, 12] width 11 height 11
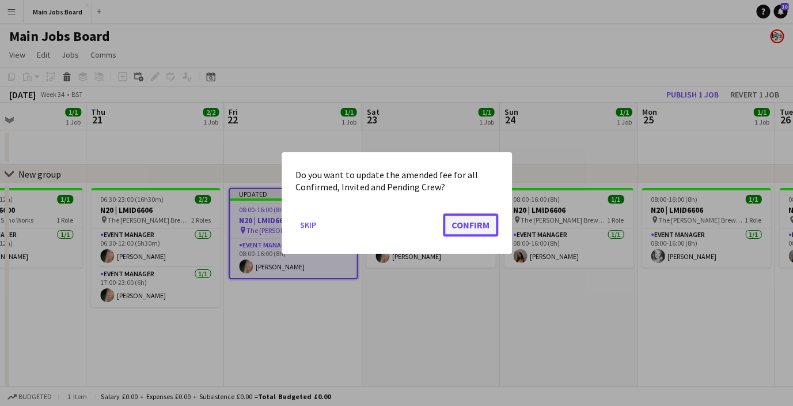
click at [461, 221] on button "Confirm" at bounding box center [470, 224] width 55 height 23
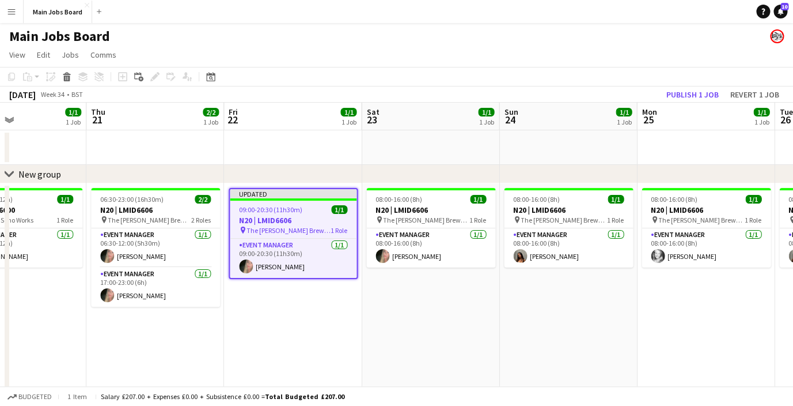
scroll to position [0, 464]
click at [703, 93] on button "Publish 1 job" at bounding box center [693, 94] width 62 height 15
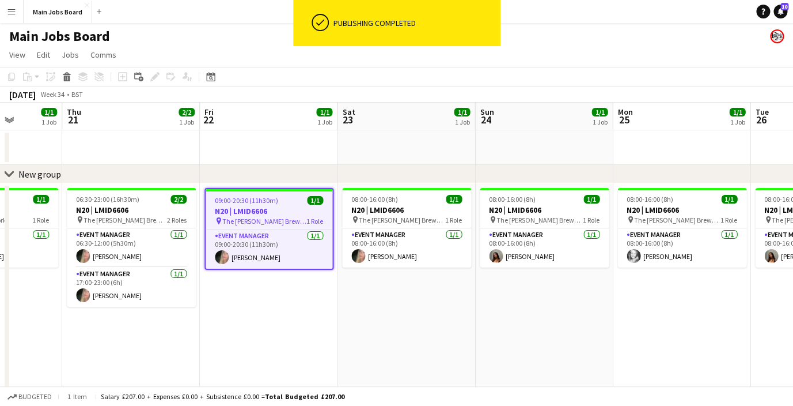
scroll to position [0, 387]
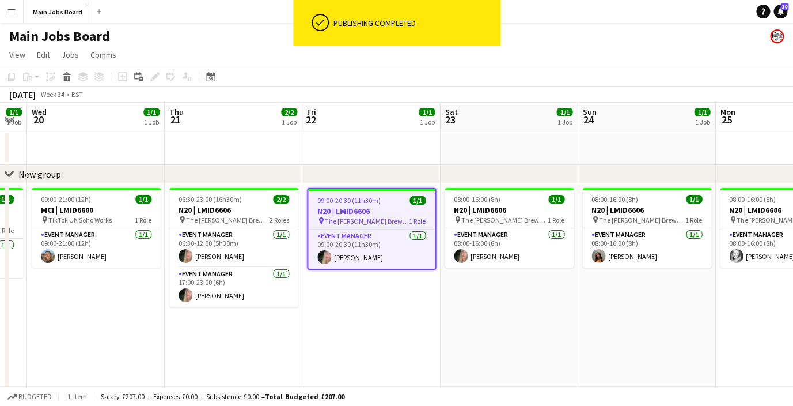
drag, startPoint x: 461, startPoint y: 326, endPoint x: 401, endPoint y: 326, distance: 59.9
click at [401, 326] on app-calendar-viewport "Sun 17 Mon 18 Tue 19 1/1 1 Job Wed 20 1/1 1 Job Thu 21 2/2 1 Job Fri 22 1/1 1 J…" at bounding box center [396, 289] width 793 height 373
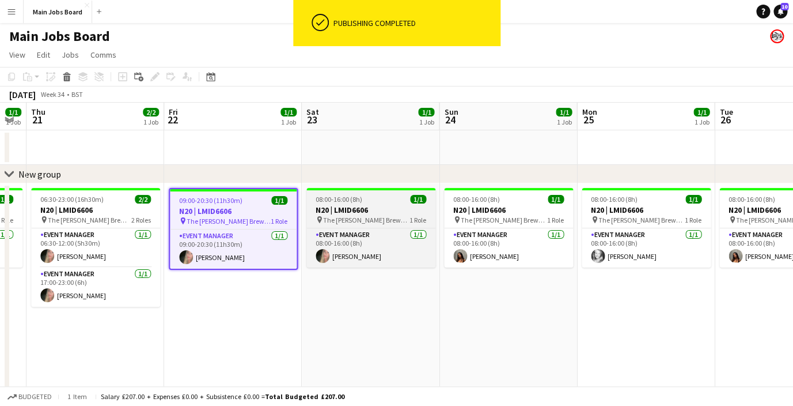
click at [366, 199] on div "08:00-16:00 (8h) 1/1" at bounding box center [370, 199] width 129 height 9
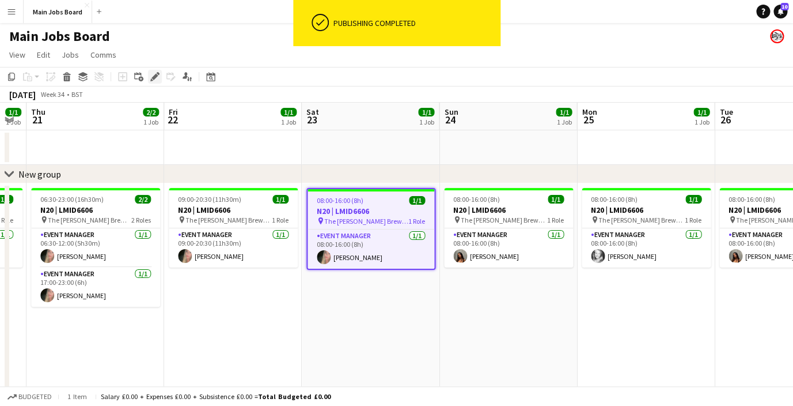
click at [155, 75] on icon at bounding box center [154, 77] width 6 height 6
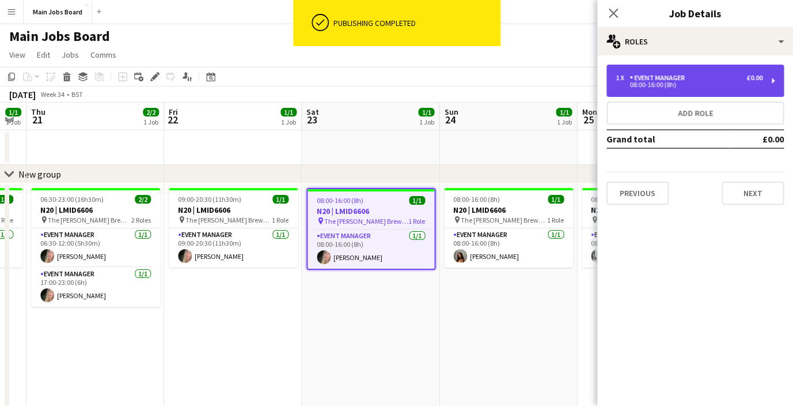
click at [705, 83] on div "08:00-16:00 (8h)" at bounding box center [689, 85] width 147 height 6
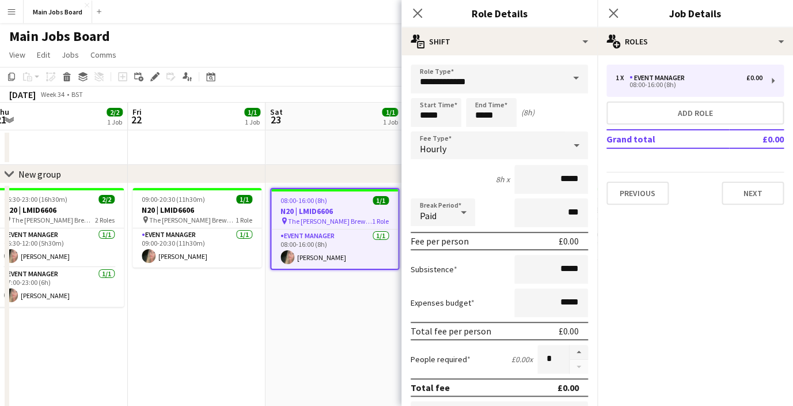
drag, startPoint x: 329, startPoint y: 340, endPoint x: 293, endPoint y: 340, distance: 36.9
click at [293, 340] on app-calendar-viewport "Mon 18 Tue 19 1/1 1 Job Wed 20 1/1 1 Job Thu 21 2/2 1 Job Fri 22 1/1 1 Job Sat …" at bounding box center [396, 289] width 793 height 373
click at [427, 114] on input "*****" at bounding box center [436, 112] width 51 height 29
type input "*****"
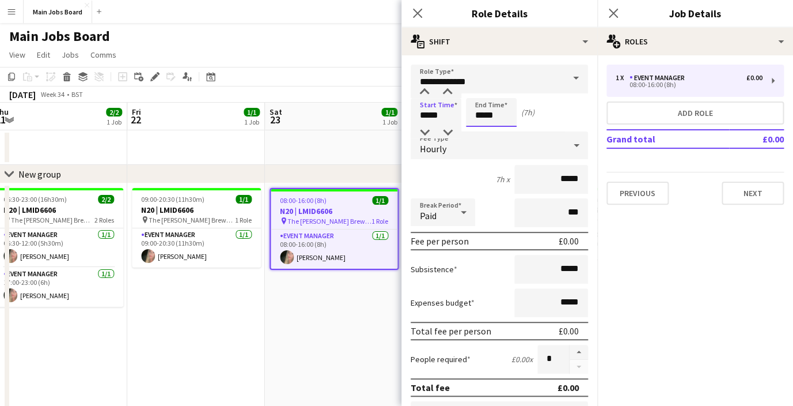
click at [498, 114] on input "*****" at bounding box center [491, 112] width 51 height 29
type input "*****"
click at [579, 187] on input "*****" at bounding box center [551, 179] width 74 height 29
type input "**"
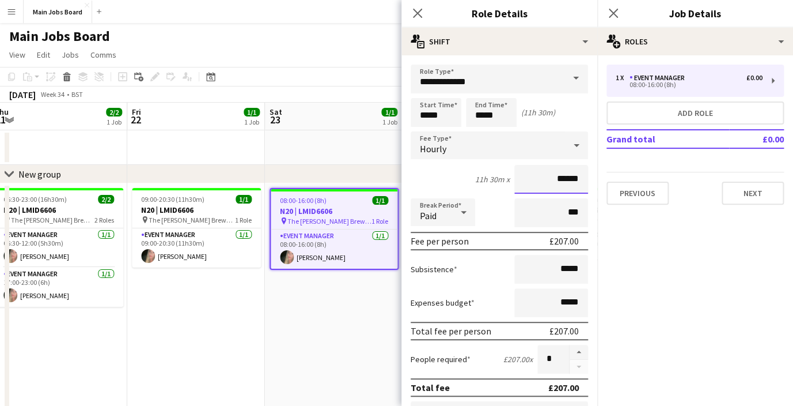
type input "******"
click at [684, 248] on mat-expansion-panel "pencil3 General details 1 x Event Manager £0.00 08:00-16:00 (8h) Add role Grand…" at bounding box center [695, 230] width 196 height 350
click at [758, 183] on button "Next" at bounding box center [753, 192] width 62 height 23
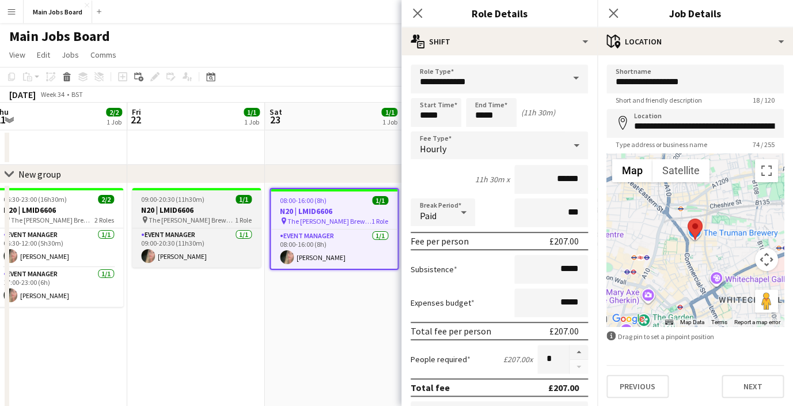
click at [226, 205] on h3 "N20 | LMID6606" at bounding box center [196, 209] width 129 height 10
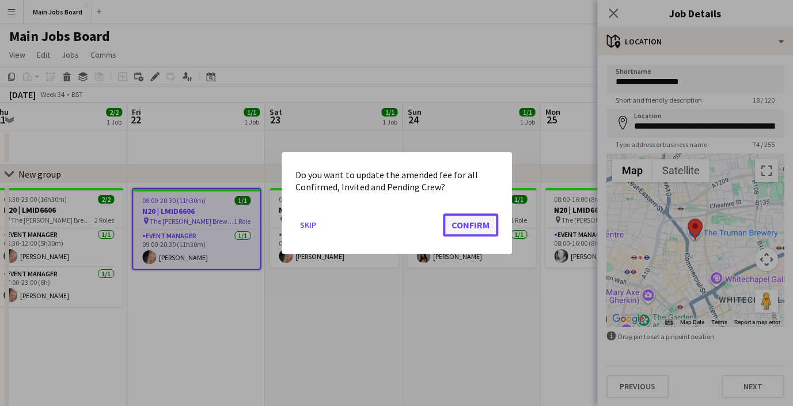
click at [480, 225] on button "Confirm" at bounding box center [470, 224] width 55 height 23
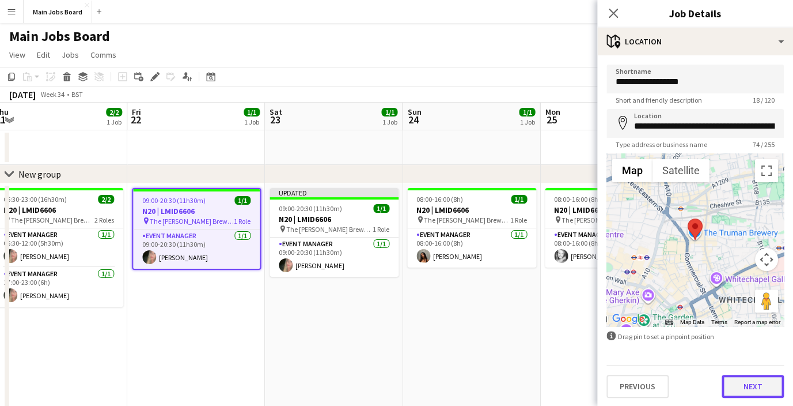
click at [742, 384] on button "Next" at bounding box center [753, 385] width 62 height 23
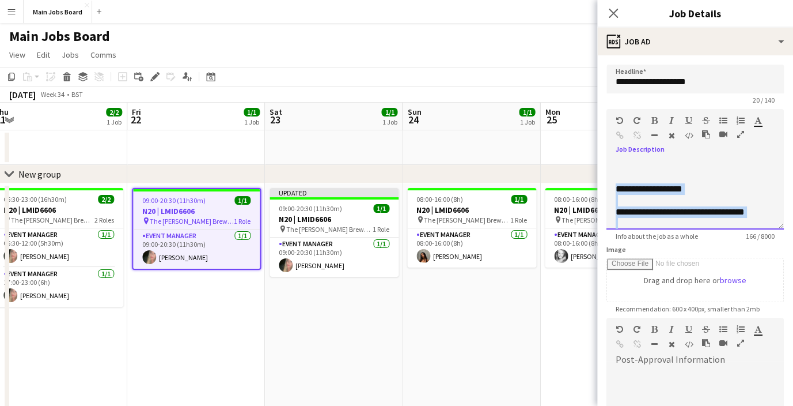
scroll to position [69, 0]
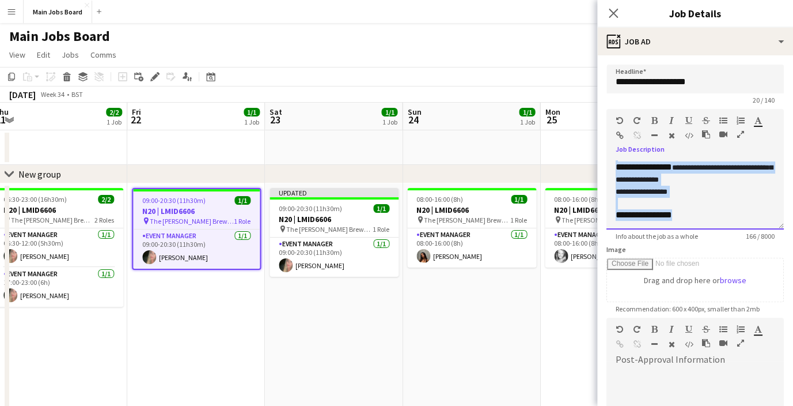
drag, startPoint x: 614, startPoint y: 186, endPoint x: 749, endPoint y: 248, distance: 148.7
click at [749, 229] on div "**********" at bounding box center [695, 194] width 177 height 69
copy div "**********"
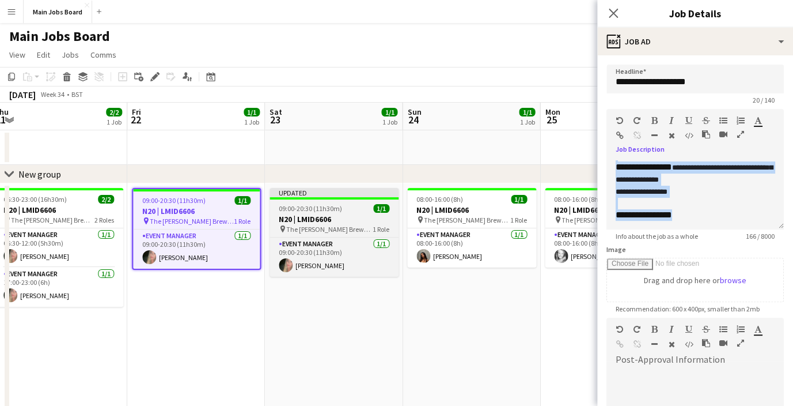
click at [334, 216] on h3 "N20 | LMID6606" at bounding box center [334, 219] width 129 height 10
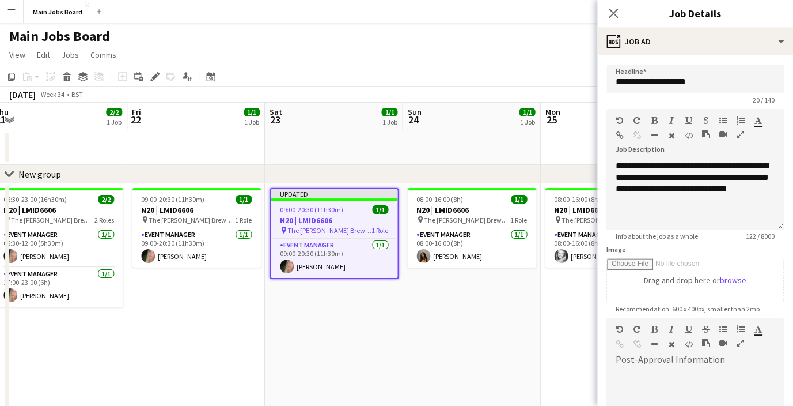
scroll to position [0, 0]
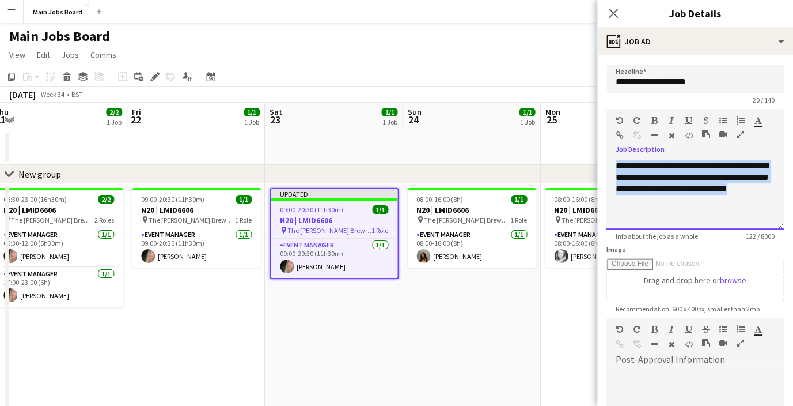
drag, startPoint x: 653, startPoint y: 203, endPoint x: 593, endPoint y: 161, distance: 73.5
click at [607, 161] on div "**********" at bounding box center [695, 194] width 177 height 69
paste div
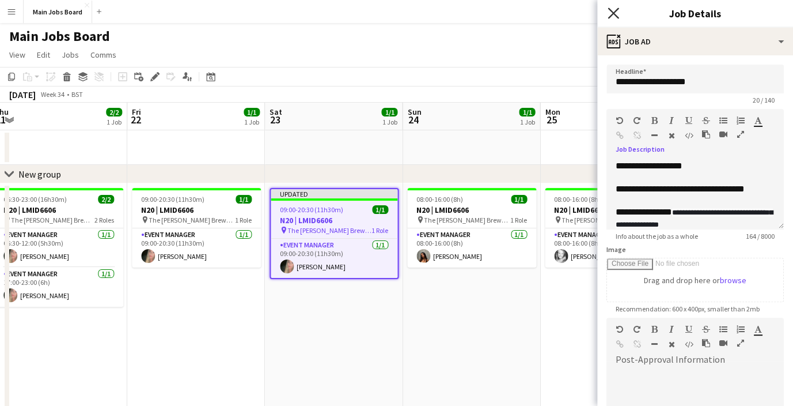
click at [612, 13] on icon "Close pop-in" at bounding box center [613, 12] width 11 height 11
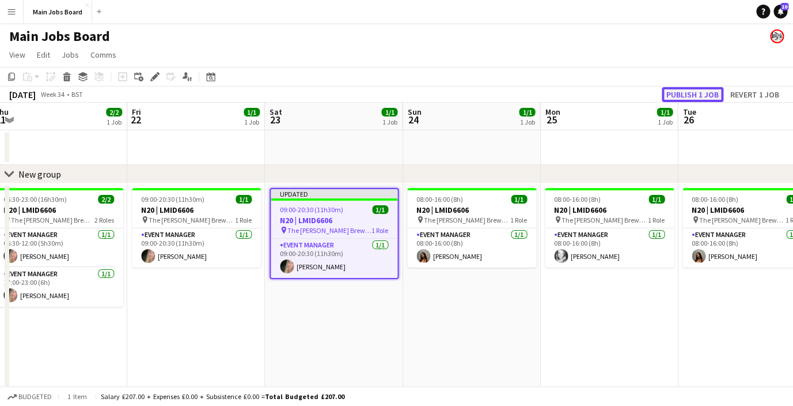
click at [684, 92] on button "Publish 1 job" at bounding box center [693, 94] width 62 height 15
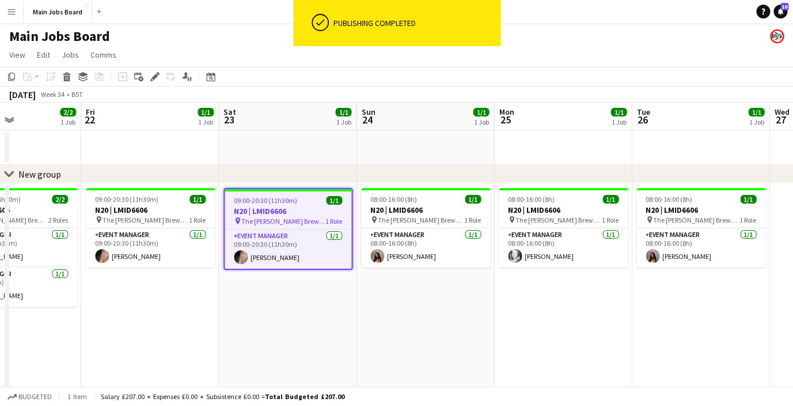
drag, startPoint x: 482, startPoint y: 313, endPoint x: 417, endPoint y: 313, distance: 64.5
click at [418, 313] on app-calendar-viewport "Mon 18 Tue 19 1/1 1 Job Wed 20 1/1 1 Job Thu 21 2/2 1 Job Fri 22 1/1 1 Job Sat …" at bounding box center [396, 289] width 793 height 373
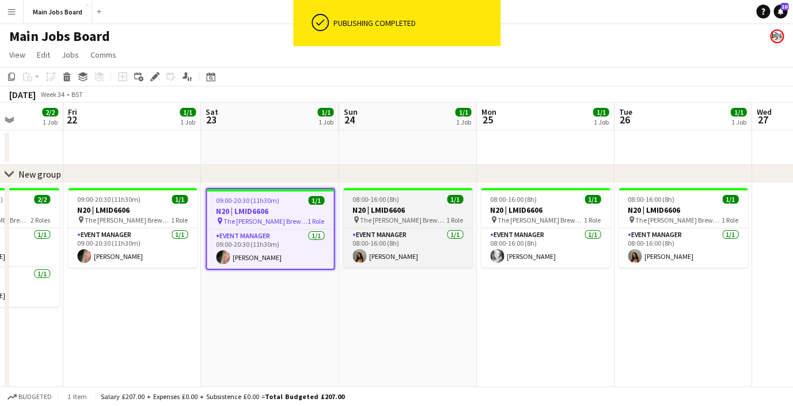
click at [389, 199] on span "08:00-16:00 (8h)" at bounding box center [376, 199] width 47 height 9
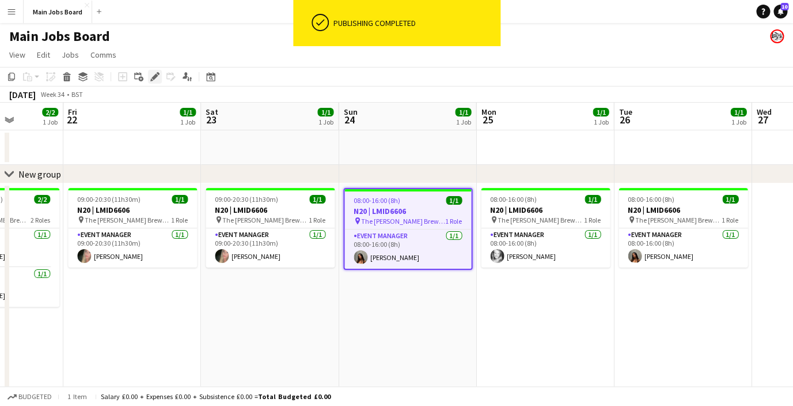
click at [151, 79] on icon "Edit" at bounding box center [154, 76] width 9 height 9
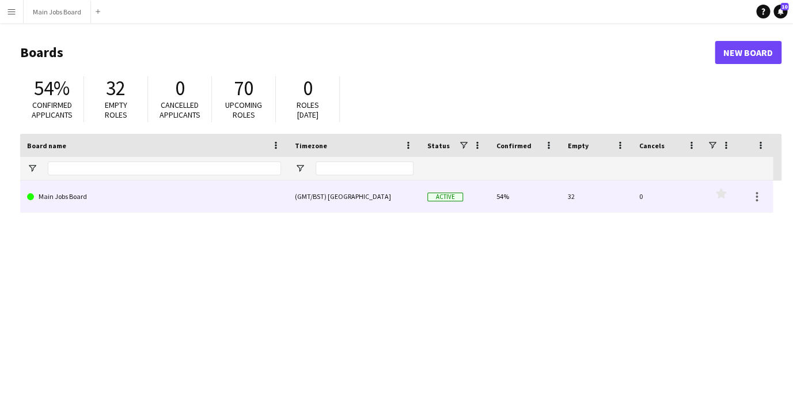
click at [90, 199] on link "Main Jobs Board" at bounding box center [154, 196] width 254 height 32
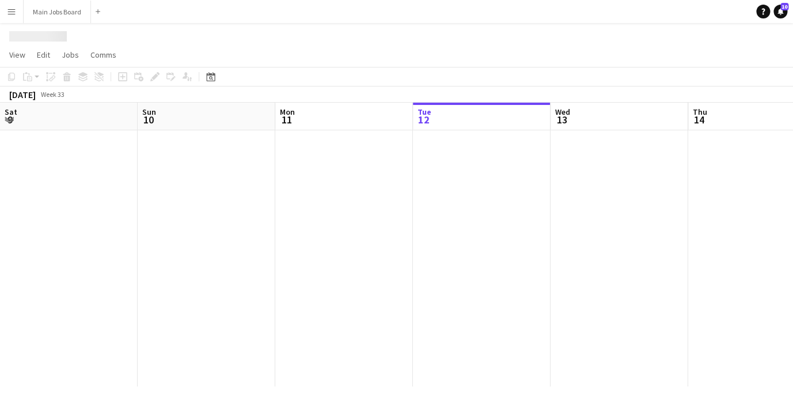
scroll to position [0, 275]
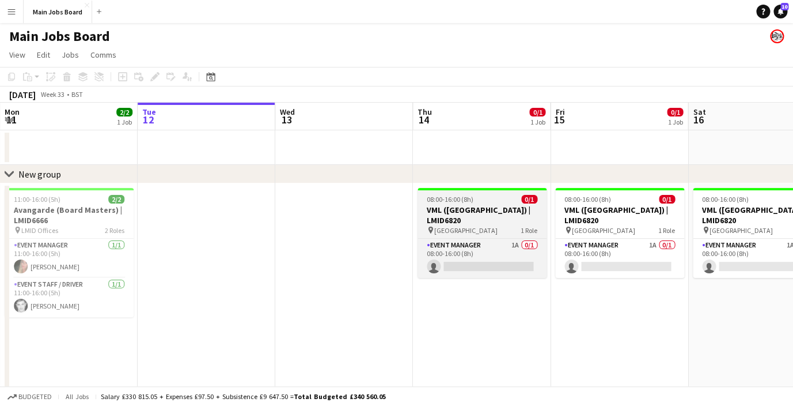
click at [469, 225] on div "pin Liverpool 1 Role" at bounding box center [482, 229] width 129 height 9
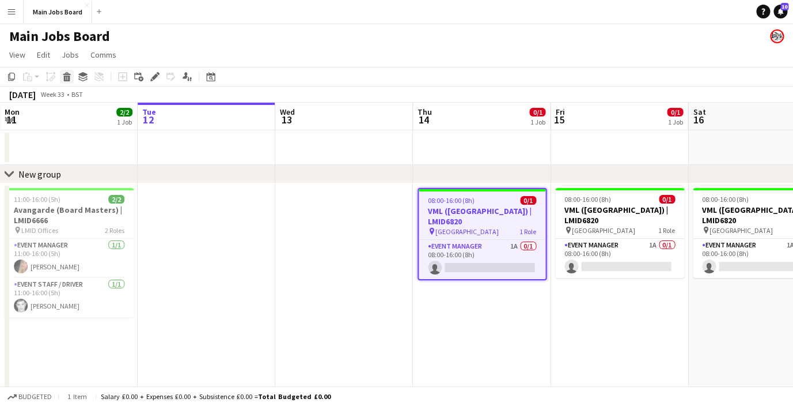
click at [63, 77] on icon "Delete" at bounding box center [66, 76] width 9 height 9
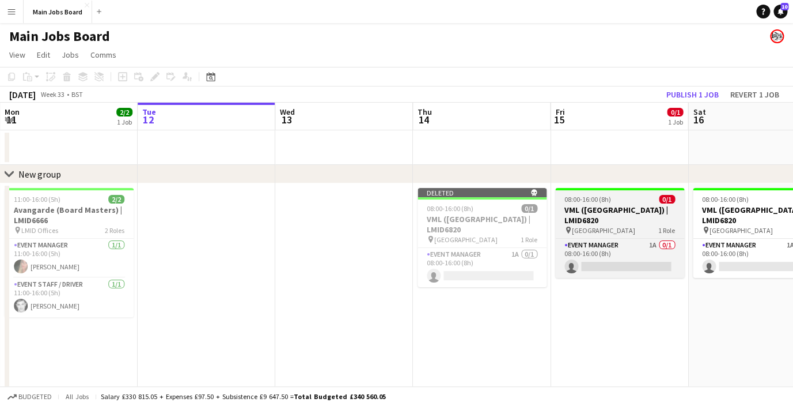
click at [603, 205] on h3 "VML ([GEOGRAPHIC_DATA]) | LMID6820" at bounding box center [619, 214] width 129 height 21
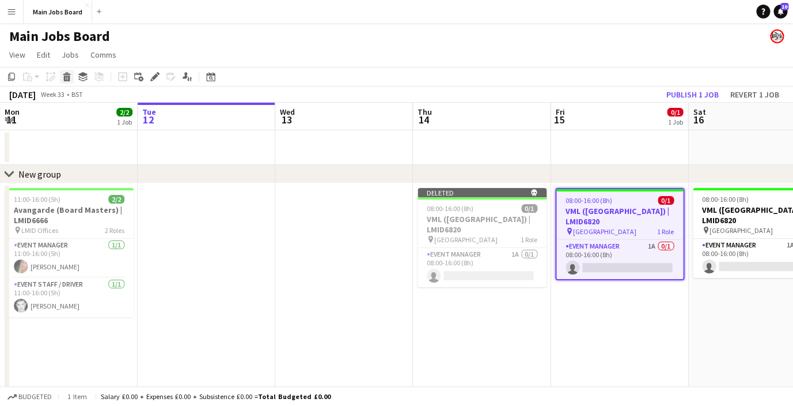
click at [70, 78] on icon at bounding box center [67, 78] width 6 height 6
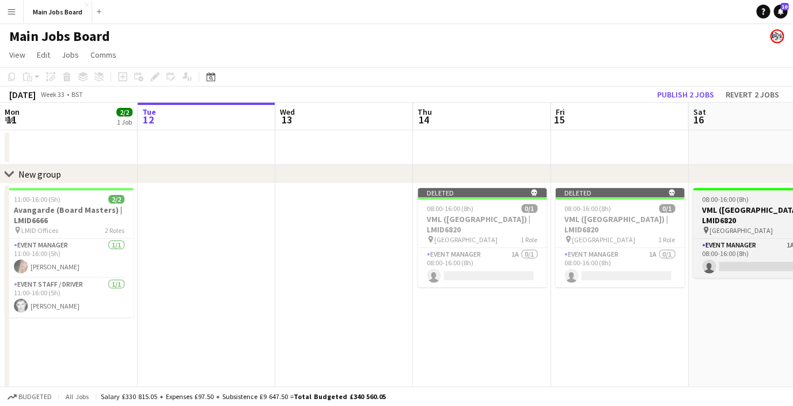
click at [741, 196] on span "08:00-16:00 (8h)" at bounding box center [725, 199] width 47 height 9
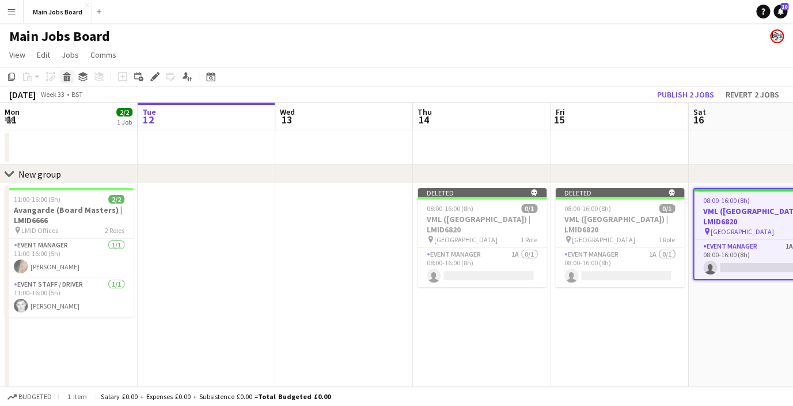
click at [65, 74] on icon at bounding box center [66, 73] width 7 height 3
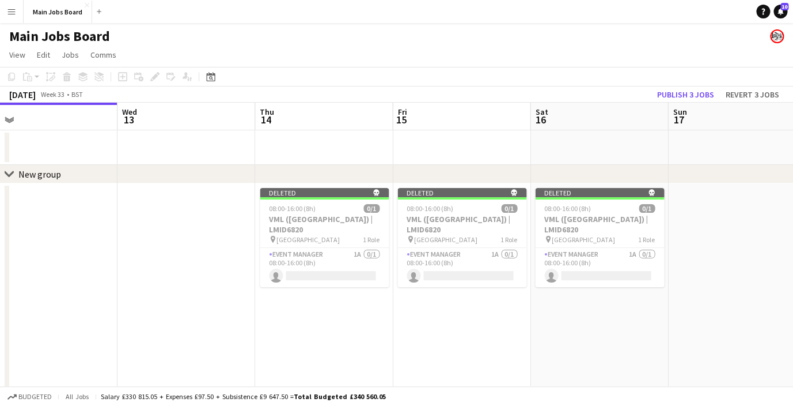
drag, startPoint x: 571, startPoint y: 328, endPoint x: 425, endPoint y: 328, distance: 145.7
click at [425, 328] on app-calendar-viewport "Sat 9 4/4 2 Jobs Sun 10 2/2 1 Job Mon 11 2/2 1 Job Tue 12 Wed 13 Thu 14 Fri 15 …" at bounding box center [396, 289] width 793 height 373
click at [680, 92] on button "Publish 3 jobs" at bounding box center [686, 94] width 66 height 15
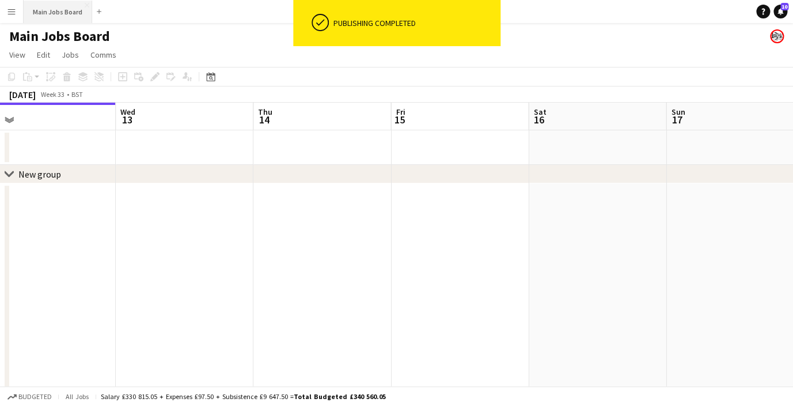
click at [49, 14] on button "Main Jobs Board Close" at bounding box center [58, 12] width 69 height 22
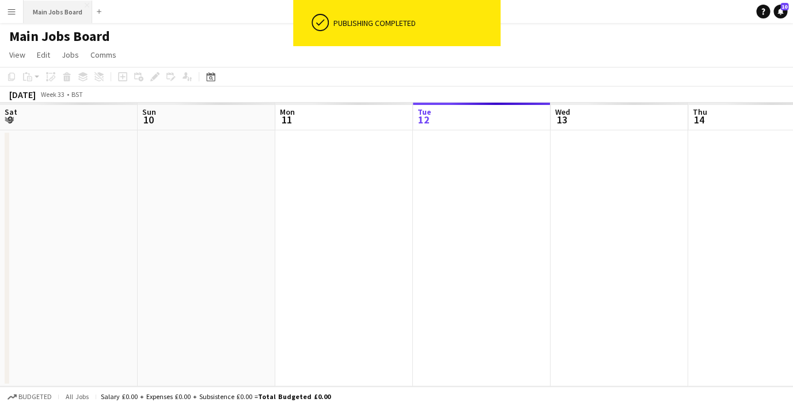
scroll to position [0, 275]
